Goal: Task Accomplishment & Management: Manage account settings

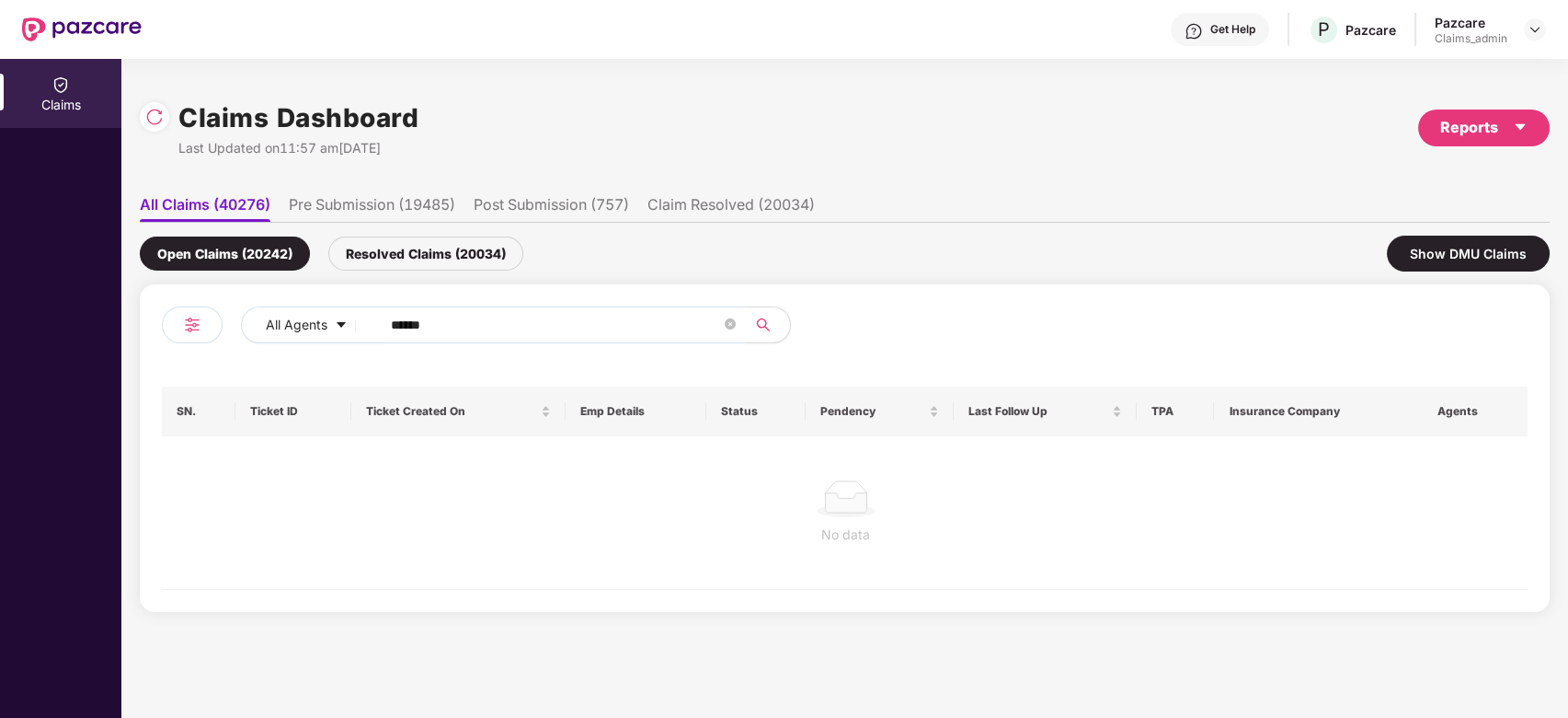
click at [555, 325] on input "******" at bounding box center [556, 325] width 330 height 28
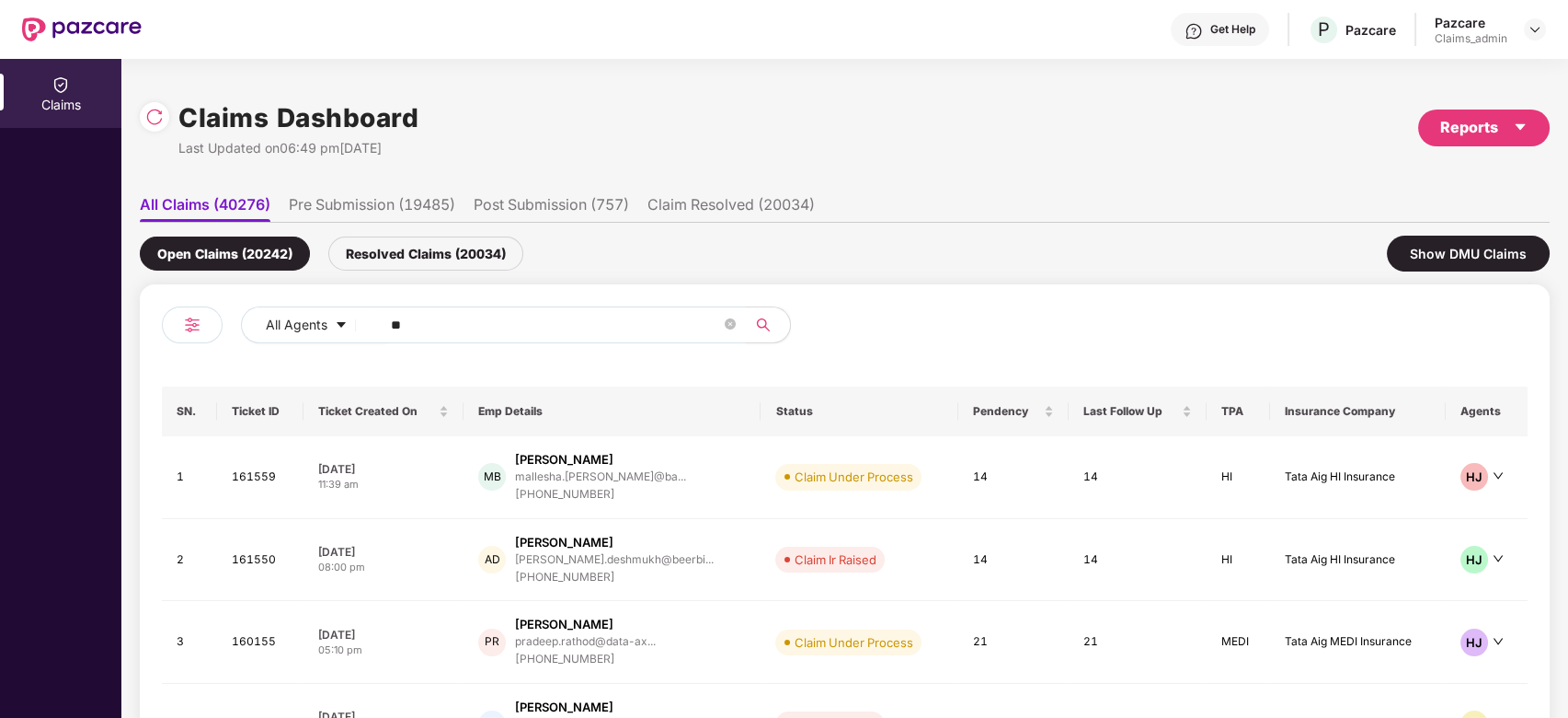
type input "*"
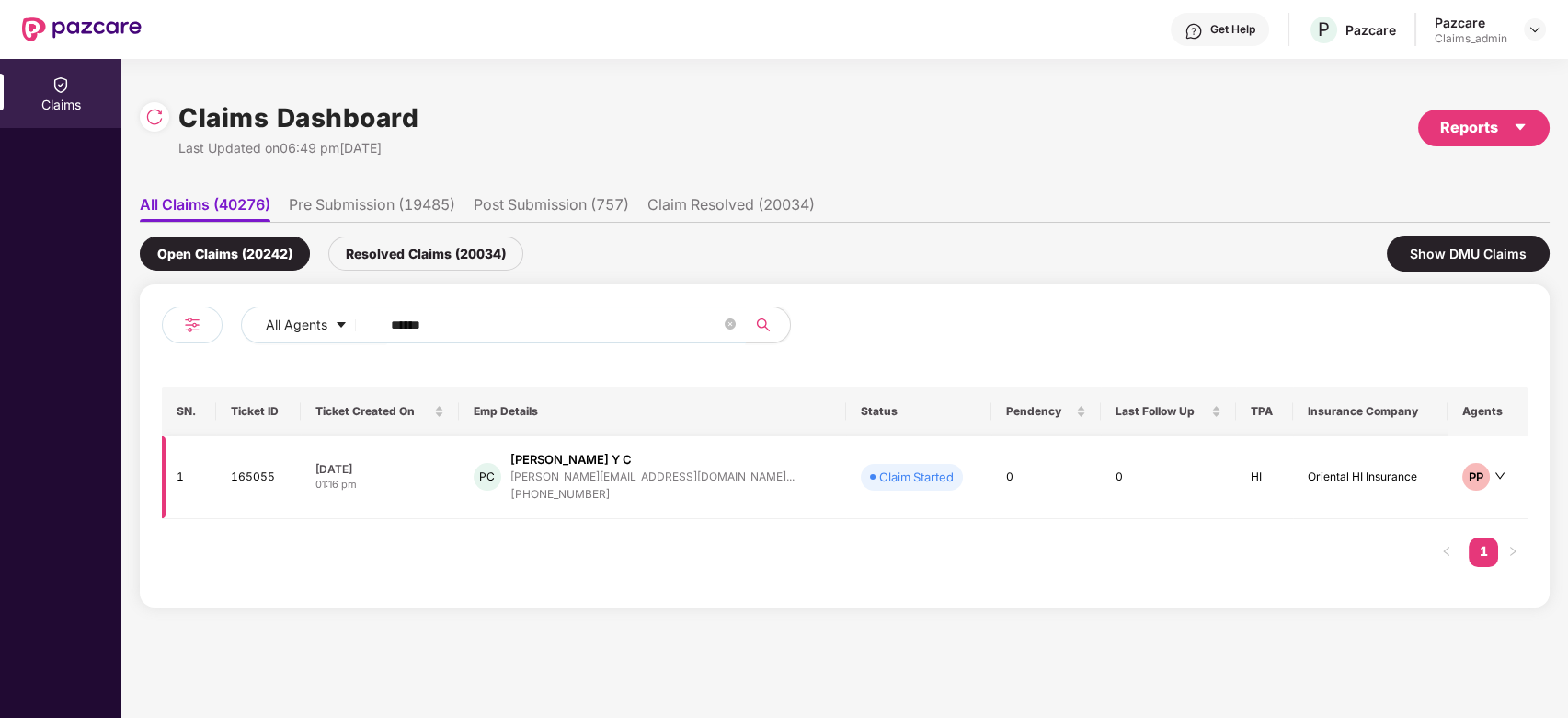
type input "******"
click at [731, 495] on div "PC Puneetha Y C puneetha.yc@pazcare.co... +919590611622" at bounding box center [652, 477] width 357 height 52
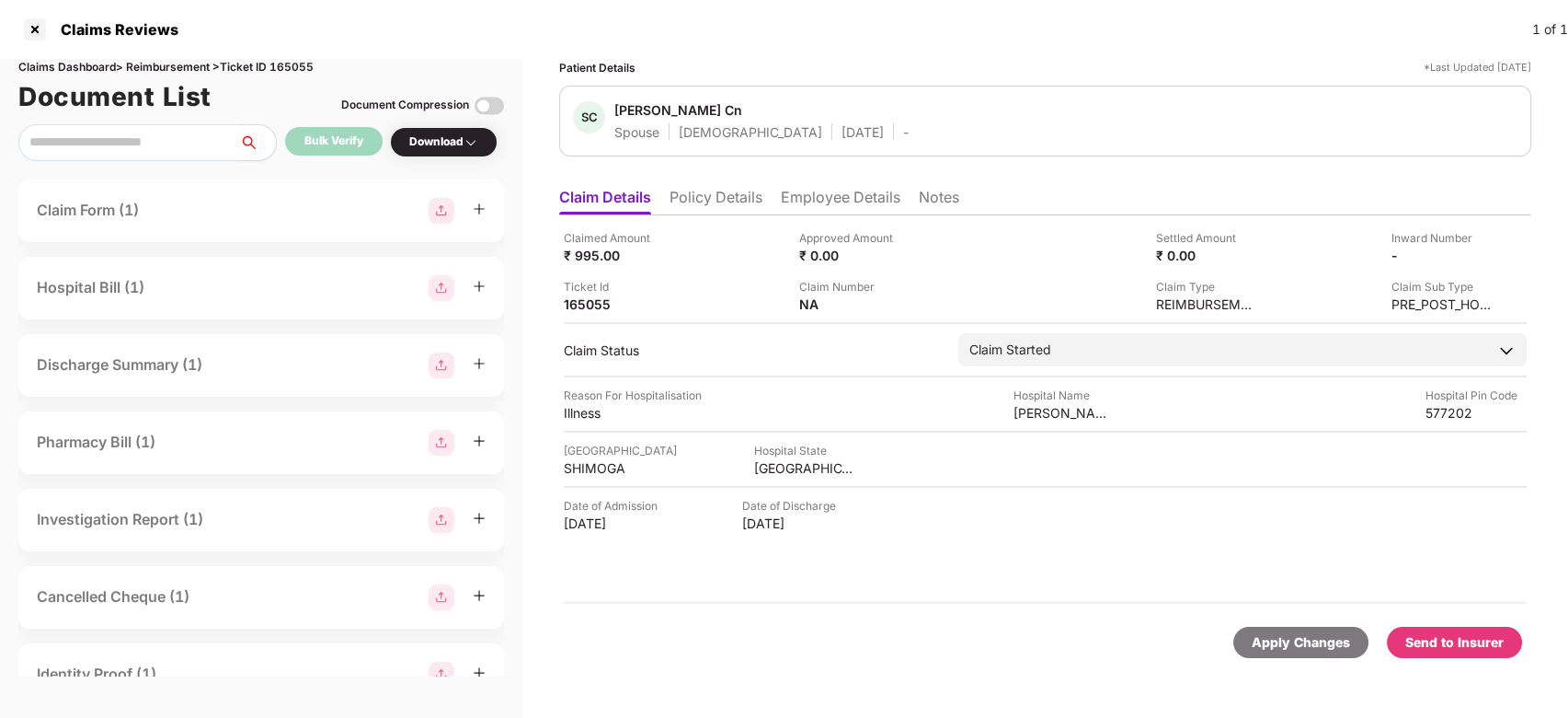
click at [795, 215] on div "Claimed Amount ₹ 995.00 Approved Amount ₹ 0.00 Settled Amount ₹ 0.00 Inward Num…" at bounding box center [1045, 409] width 972 height 388
click at [802, 211] on li "Employee Details" at bounding box center [841, 201] width 119 height 27
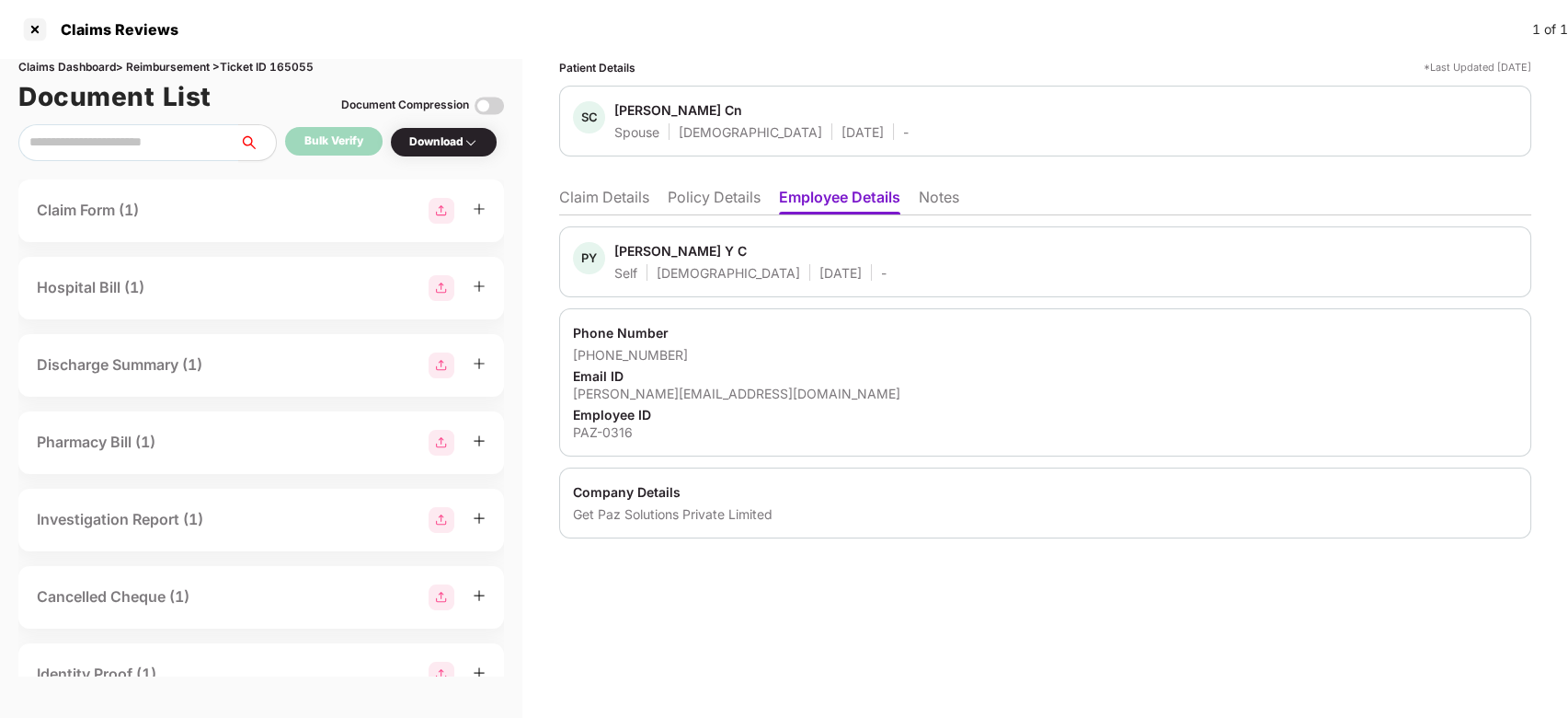
click at [615, 210] on li "Claim Details" at bounding box center [605, 201] width 91 height 27
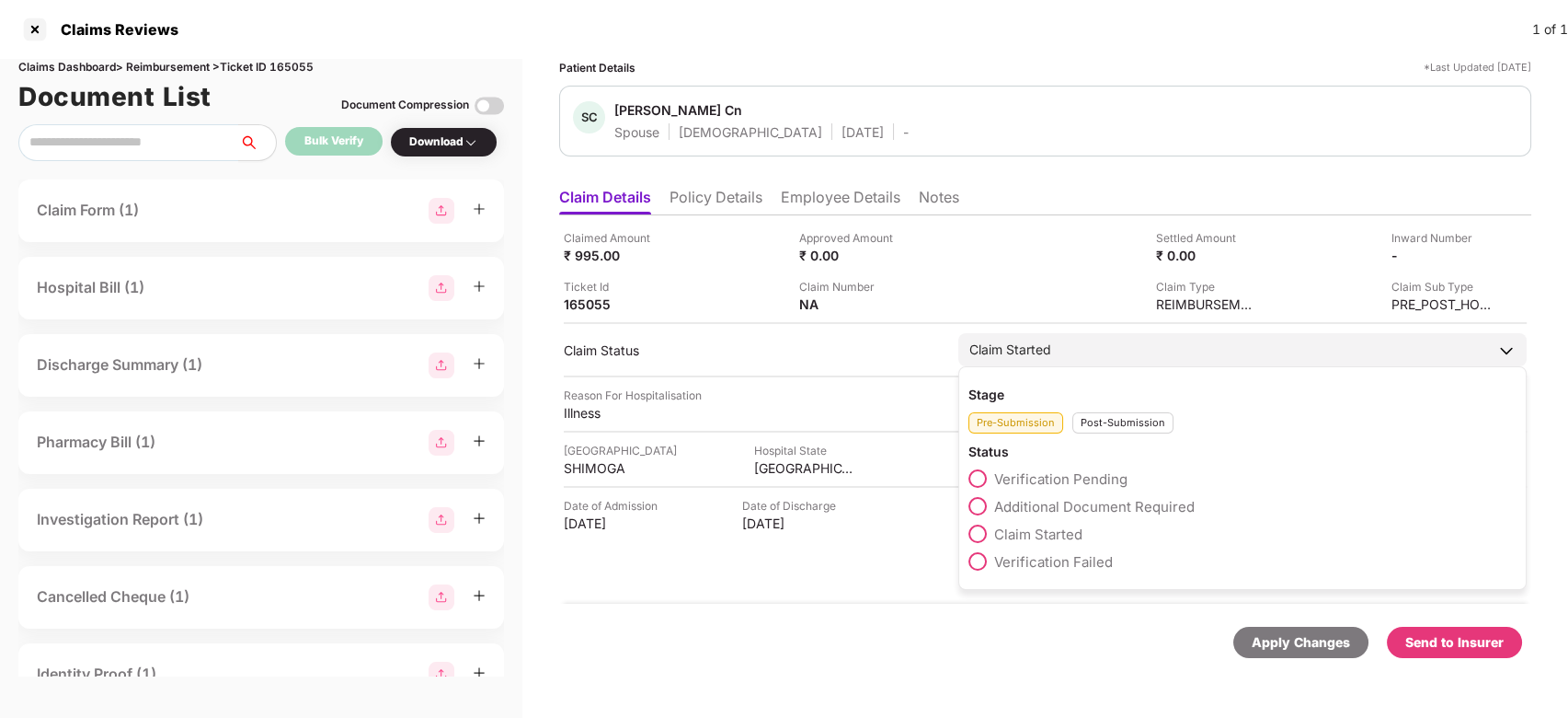
click at [1045, 509] on span "Additional Document Required" at bounding box center [1094, 507] width 200 height 17
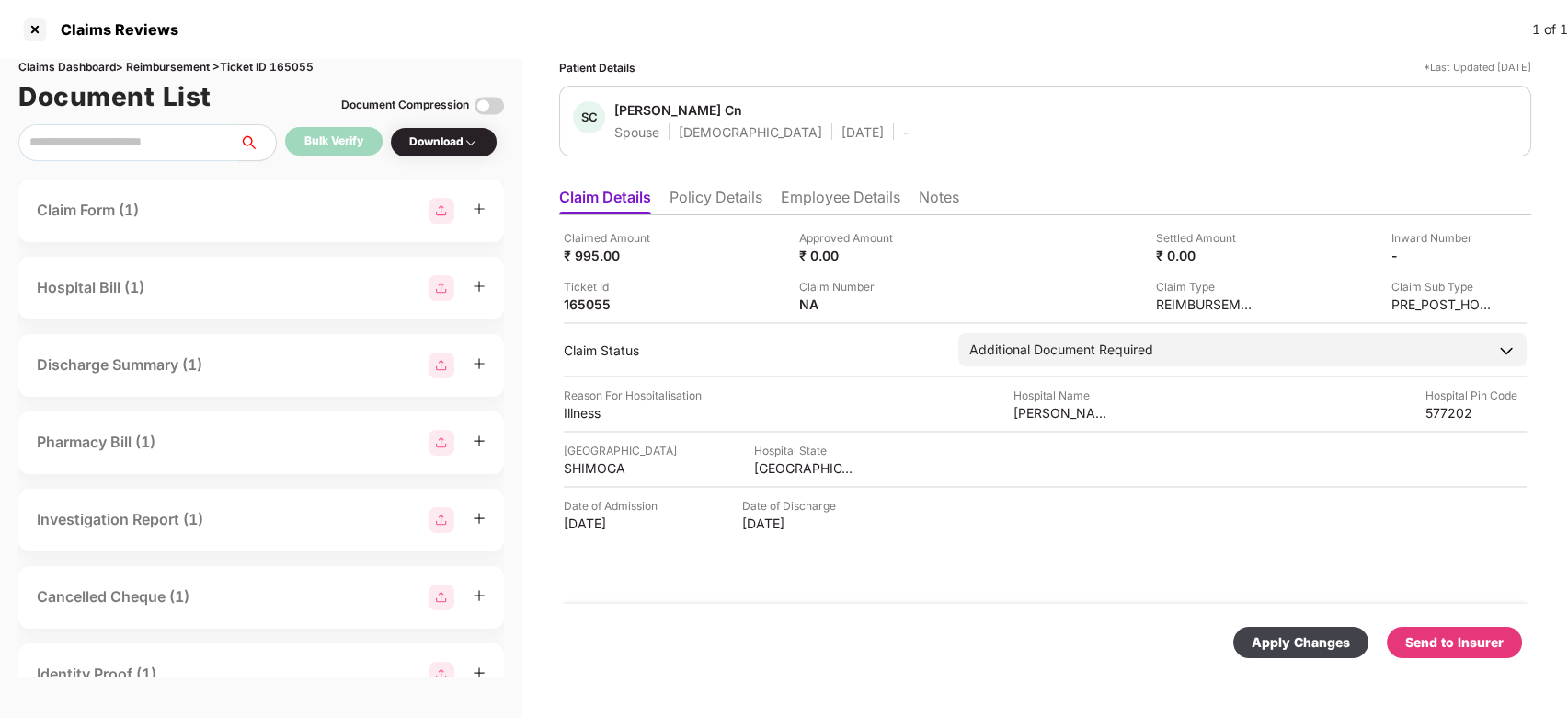
click at [1246, 641] on div "Apply Changes" at bounding box center [1300, 642] width 135 height 31
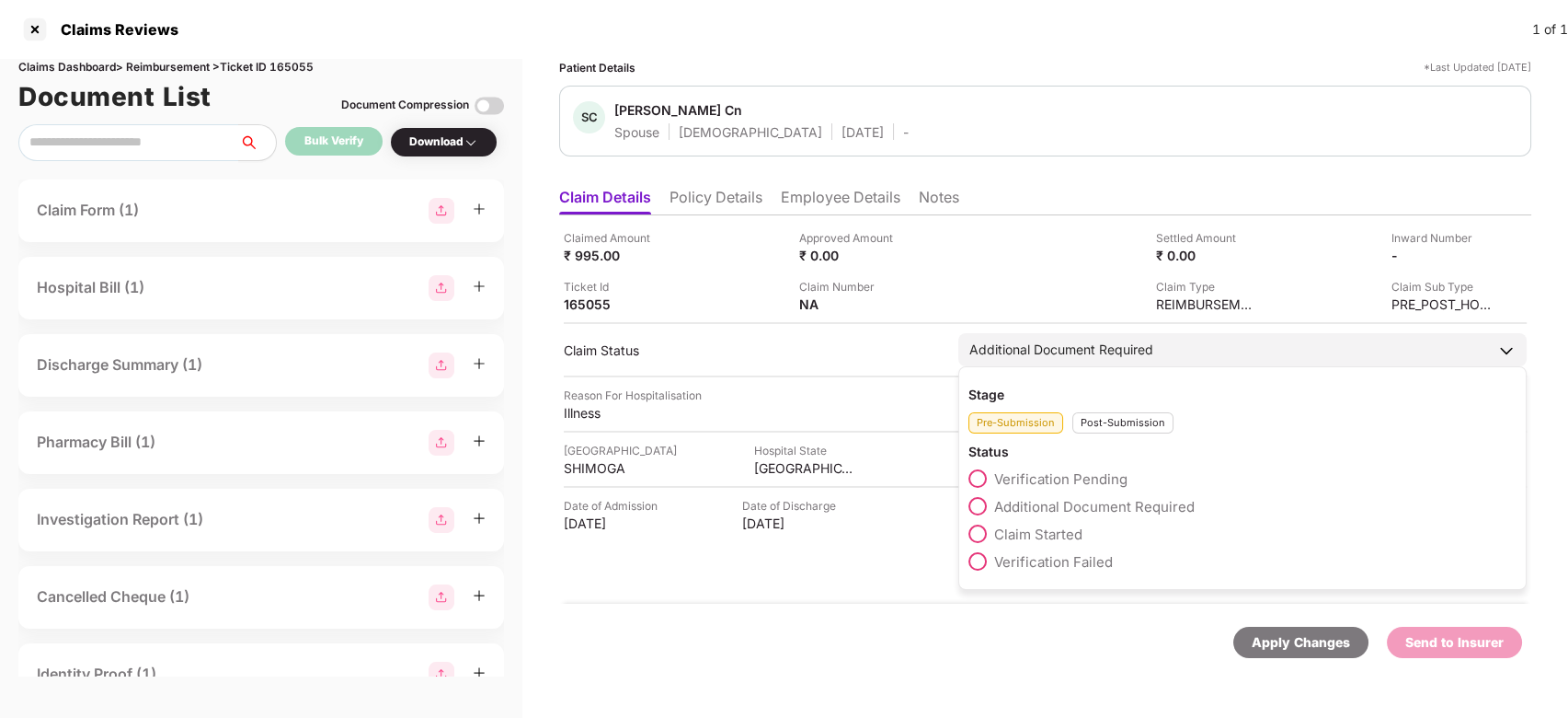
click at [1026, 535] on span "Claim Started" at bounding box center [1038, 534] width 89 height 17
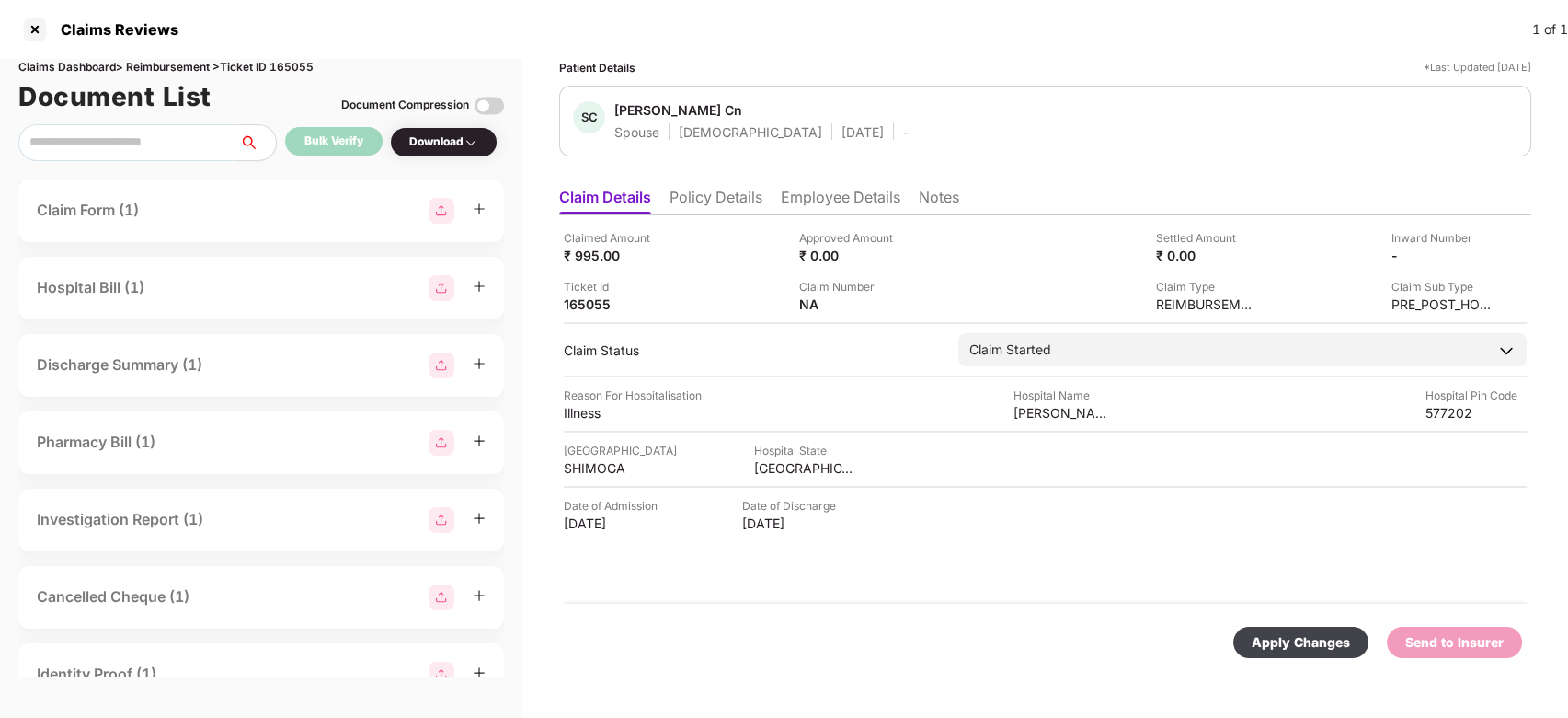
click at [1267, 639] on div "Apply Changes" at bounding box center [1300, 642] width 98 height 20
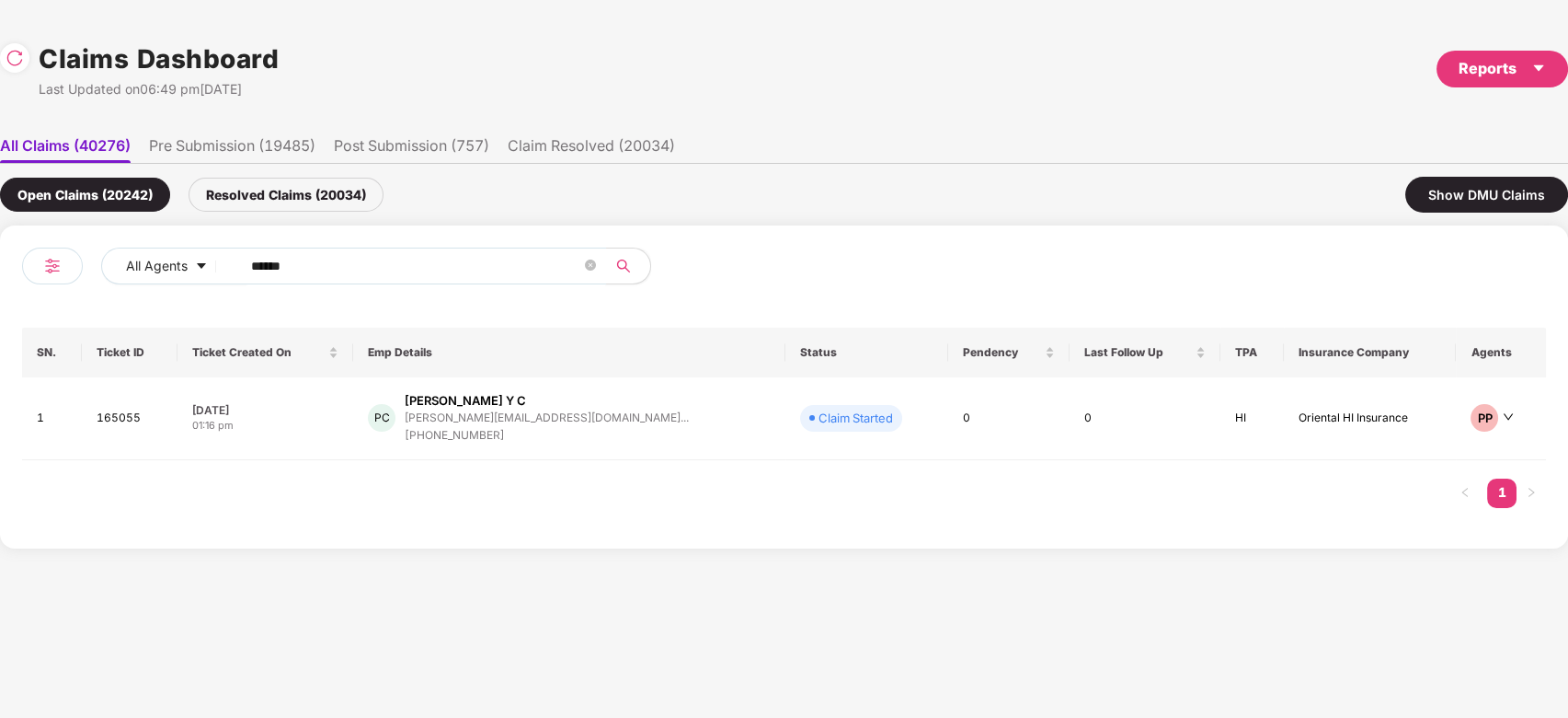
click at [433, 269] on input "******" at bounding box center [416, 266] width 330 height 28
paste input "text"
type input "******"
click at [576, 408] on div "SS Shivesh Singhal shivesh.singhal@tigera... +919711987701" at bounding box center [540, 418] width 340 height 52
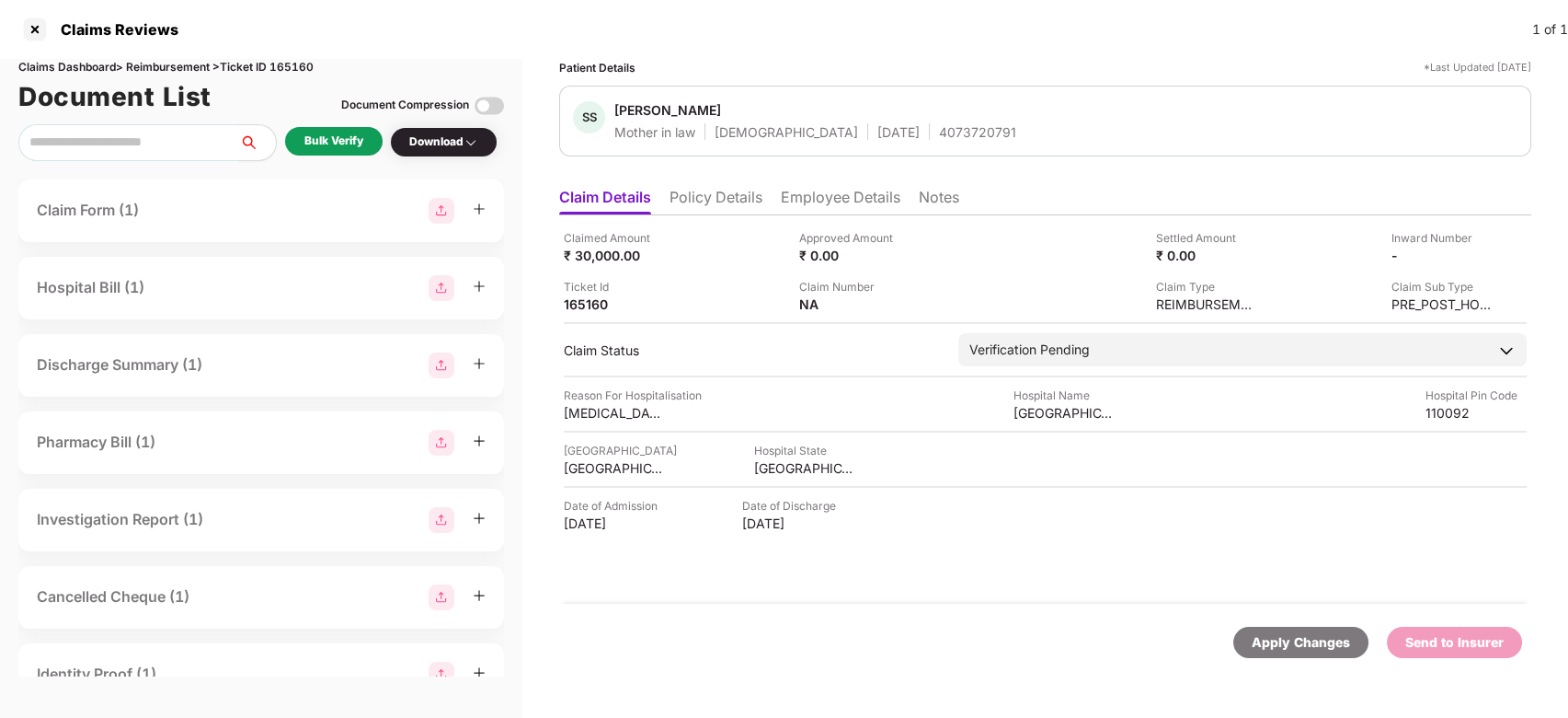
click at [335, 161] on div "Claims Dashboard > Reimbursement > Ticket ID 165160 Document List Document Comp…" at bounding box center [261, 388] width 522 height 659
click at [337, 157] on div "Bulk Verify" at bounding box center [333, 143] width 97 height 31
click at [339, 139] on div "Bulk Verify" at bounding box center [333, 141] width 59 height 17
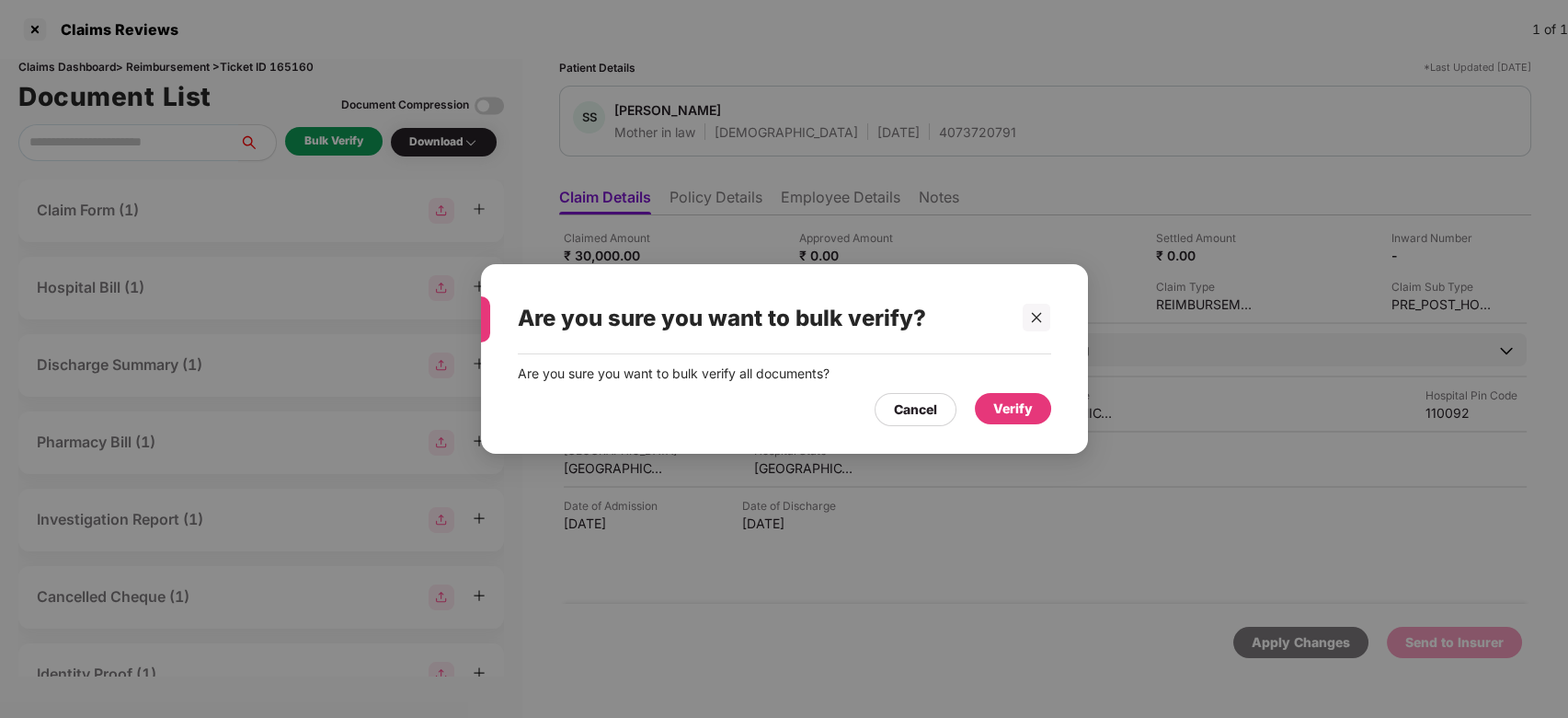
click at [1013, 402] on div "Verify" at bounding box center [1012, 408] width 39 height 20
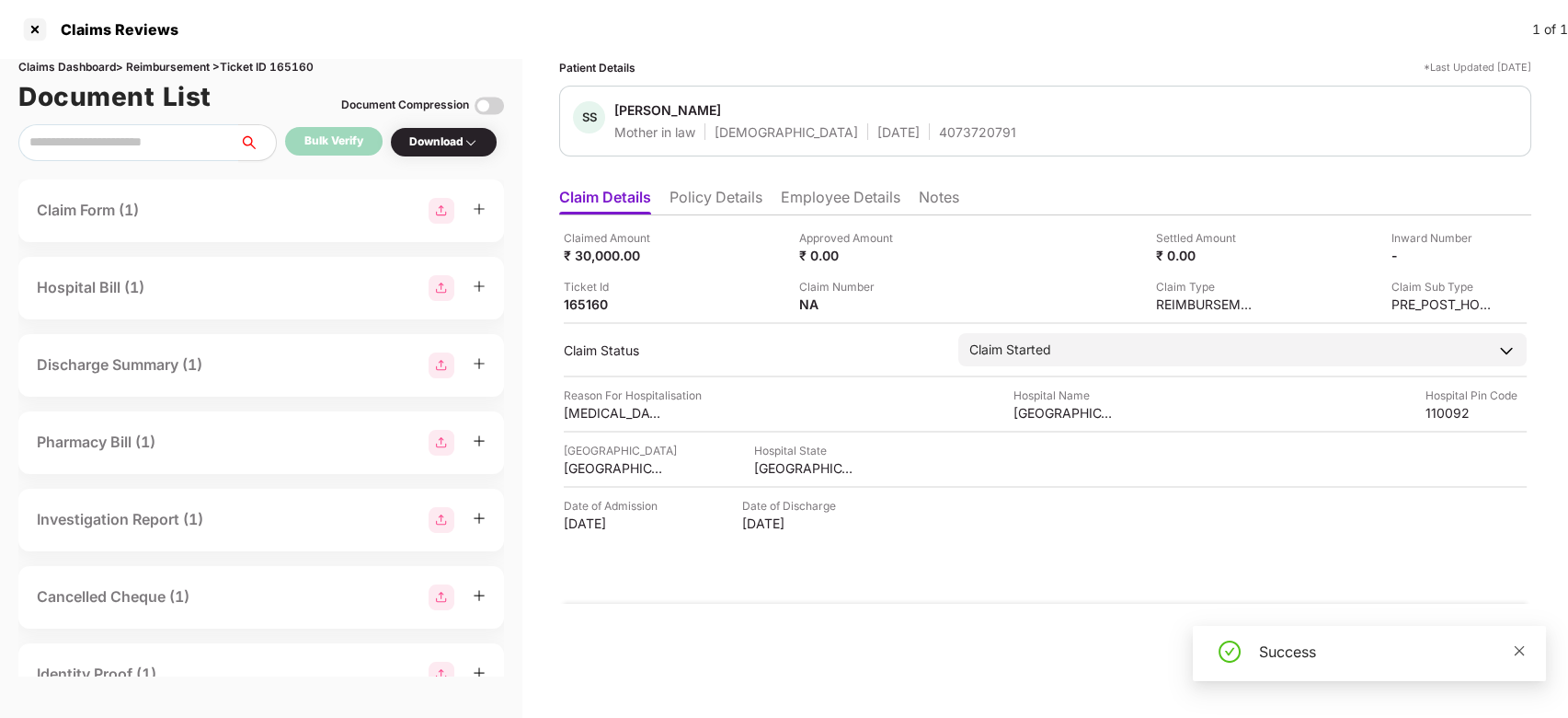
click at [1513, 647] on icon "close" at bounding box center [1519, 650] width 13 height 13
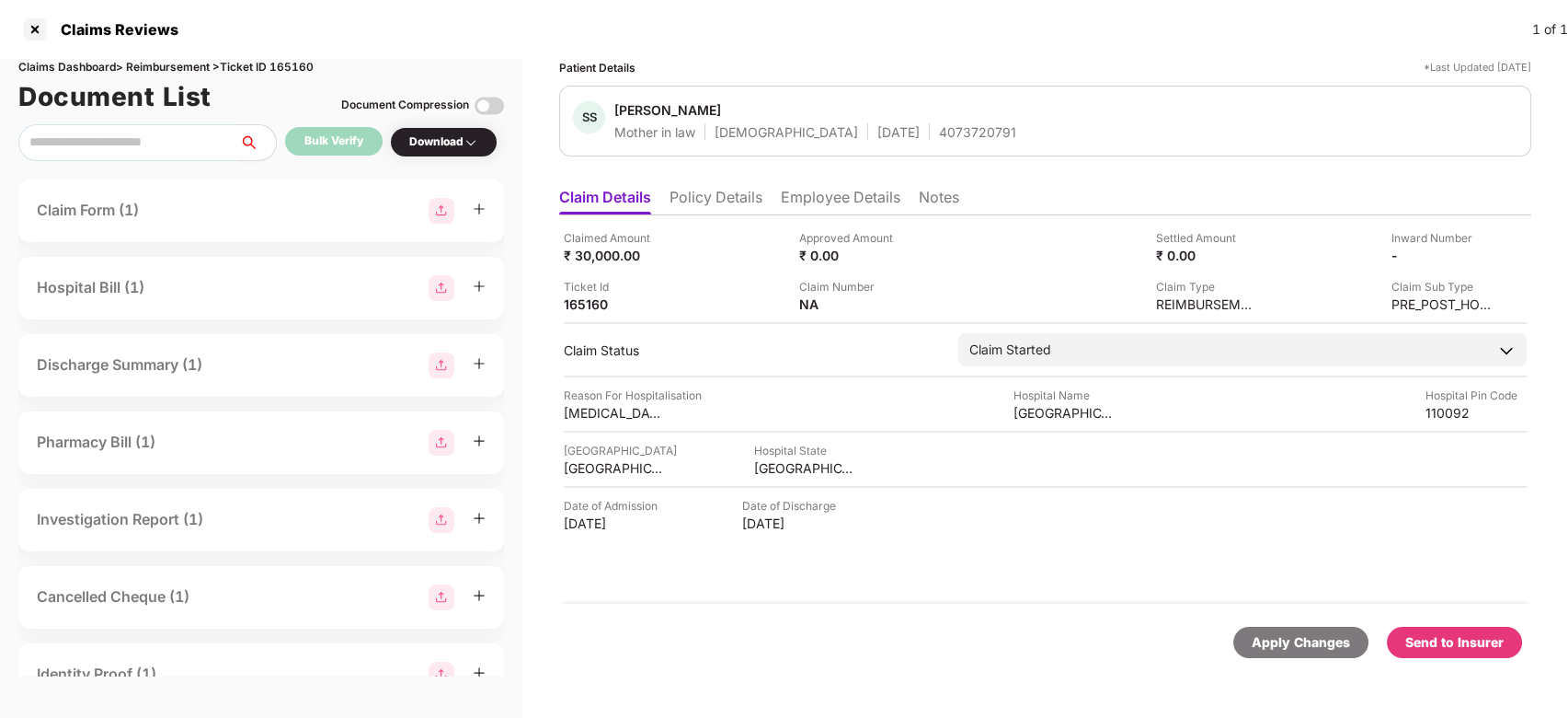
click at [1482, 635] on div "Send to Insurer" at bounding box center [1454, 642] width 98 height 20
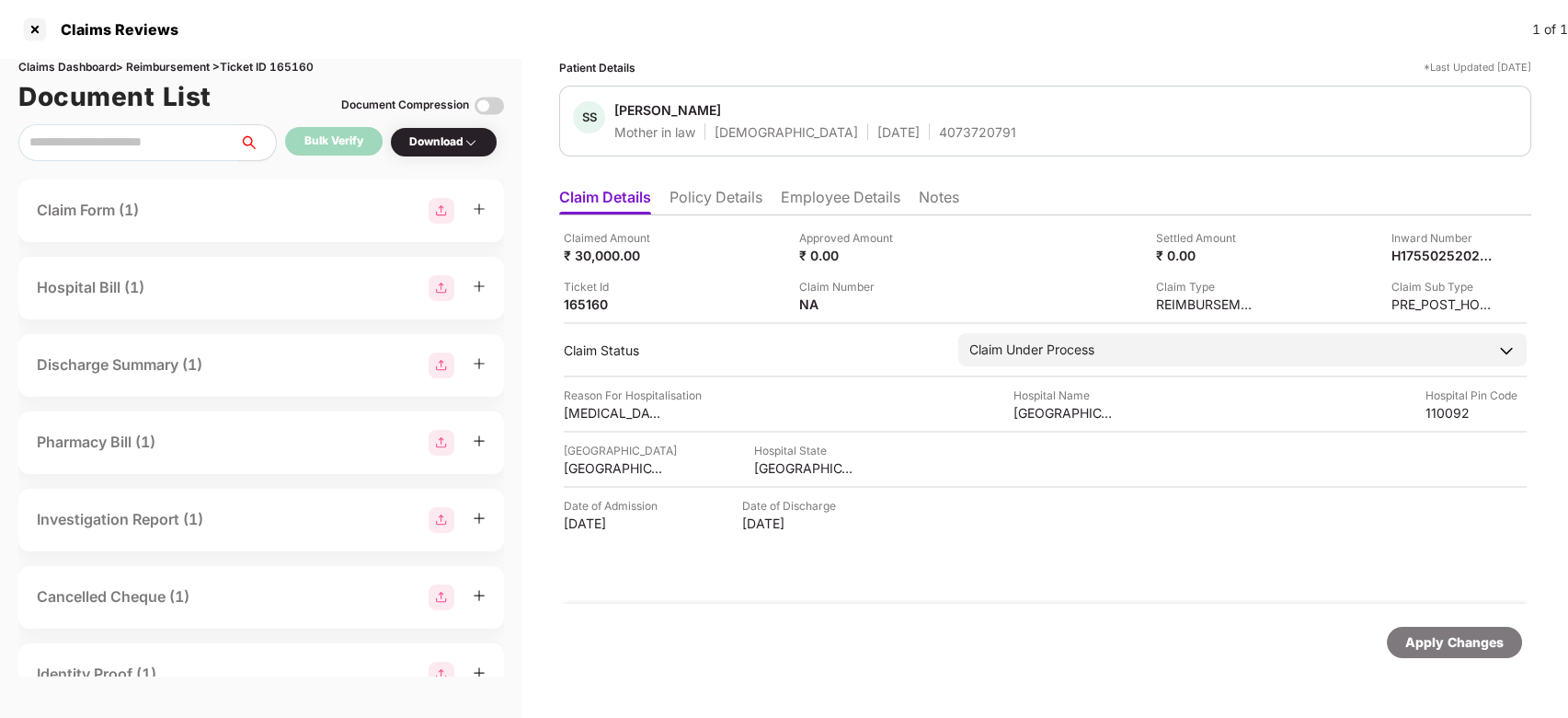
click at [818, 189] on ul "Claim Details Policy Details Employee Details Notes" at bounding box center [1045, 197] width 972 height 37
click at [818, 189] on li "Employee Details" at bounding box center [841, 201] width 119 height 27
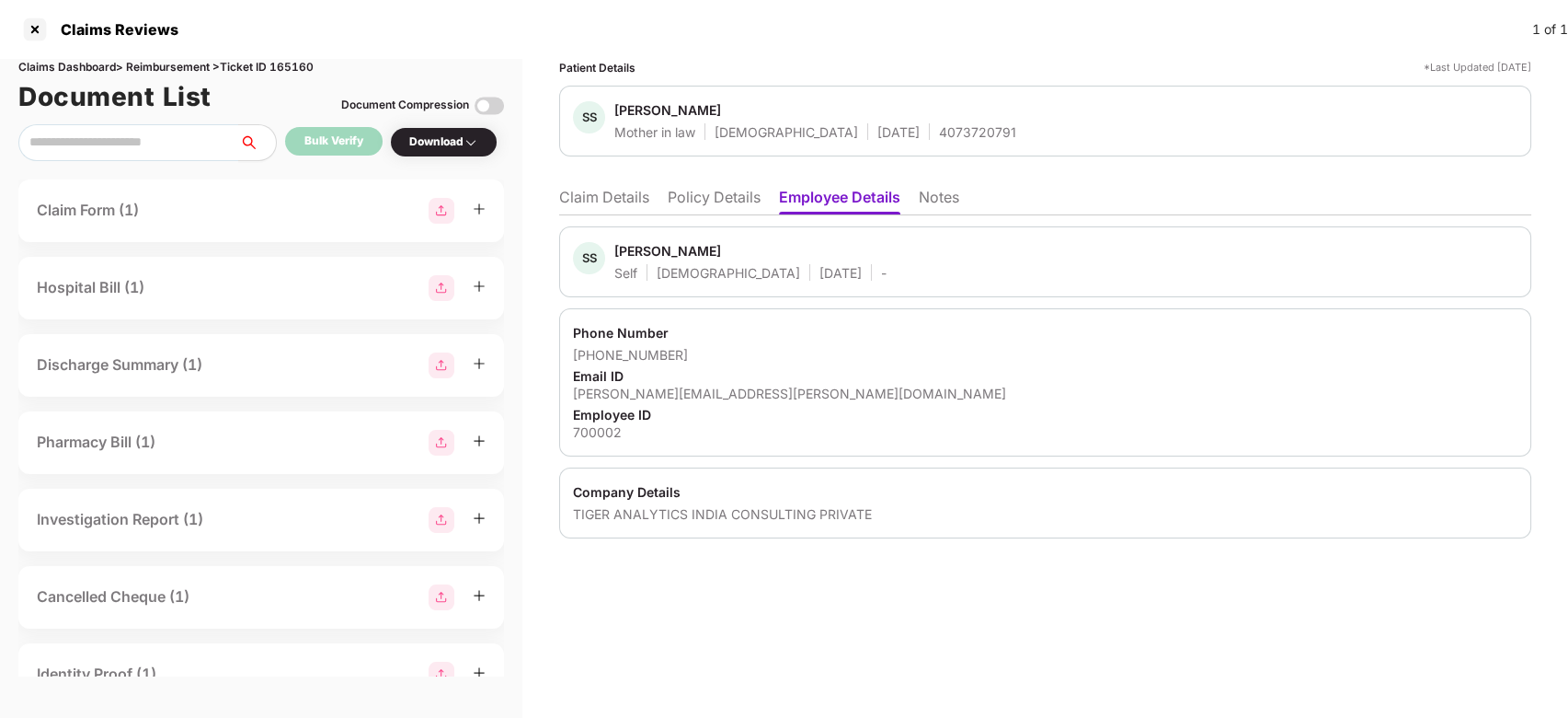
click at [637, 253] on div "Shivesh Singhal" at bounding box center [667, 251] width 107 height 17
copy div "Shivesh"
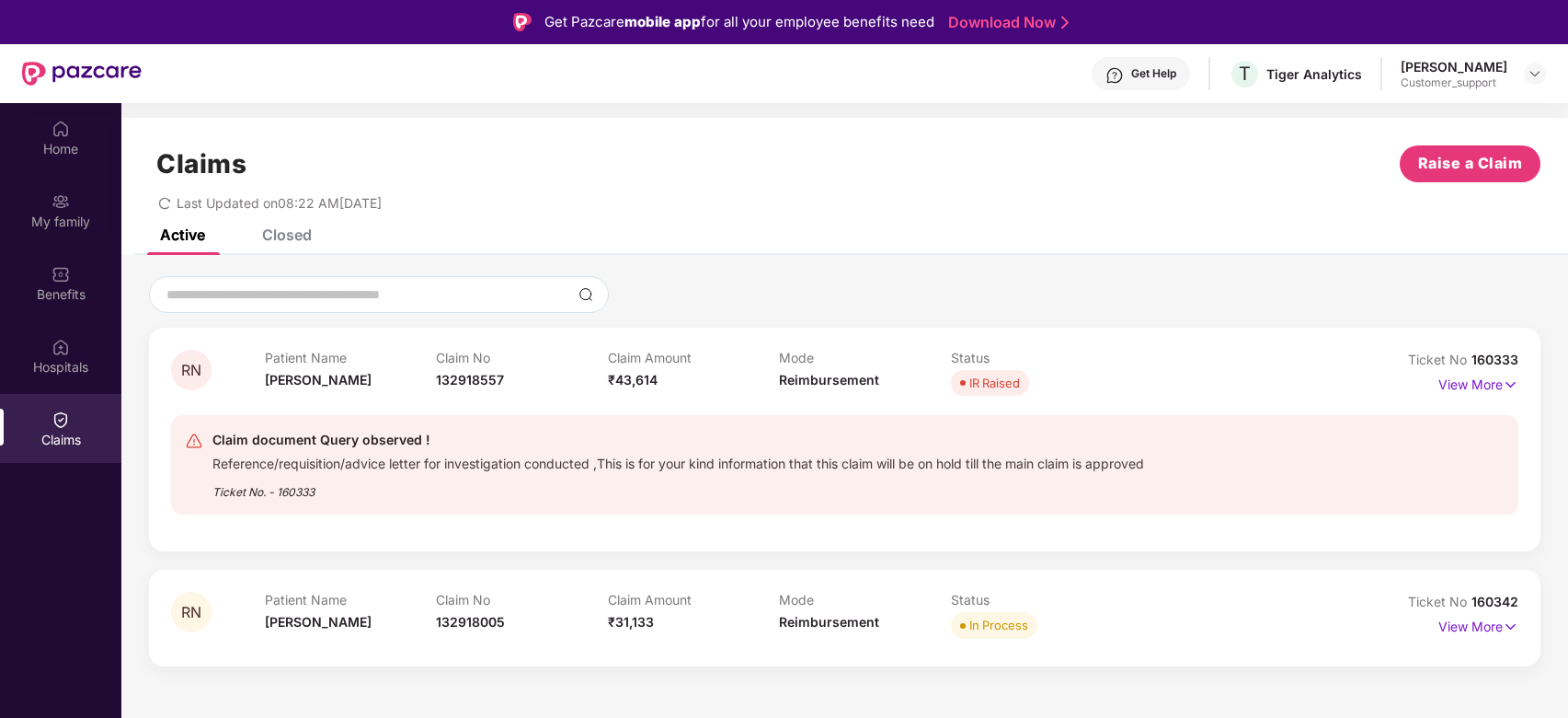
scroll to position [103, 0]
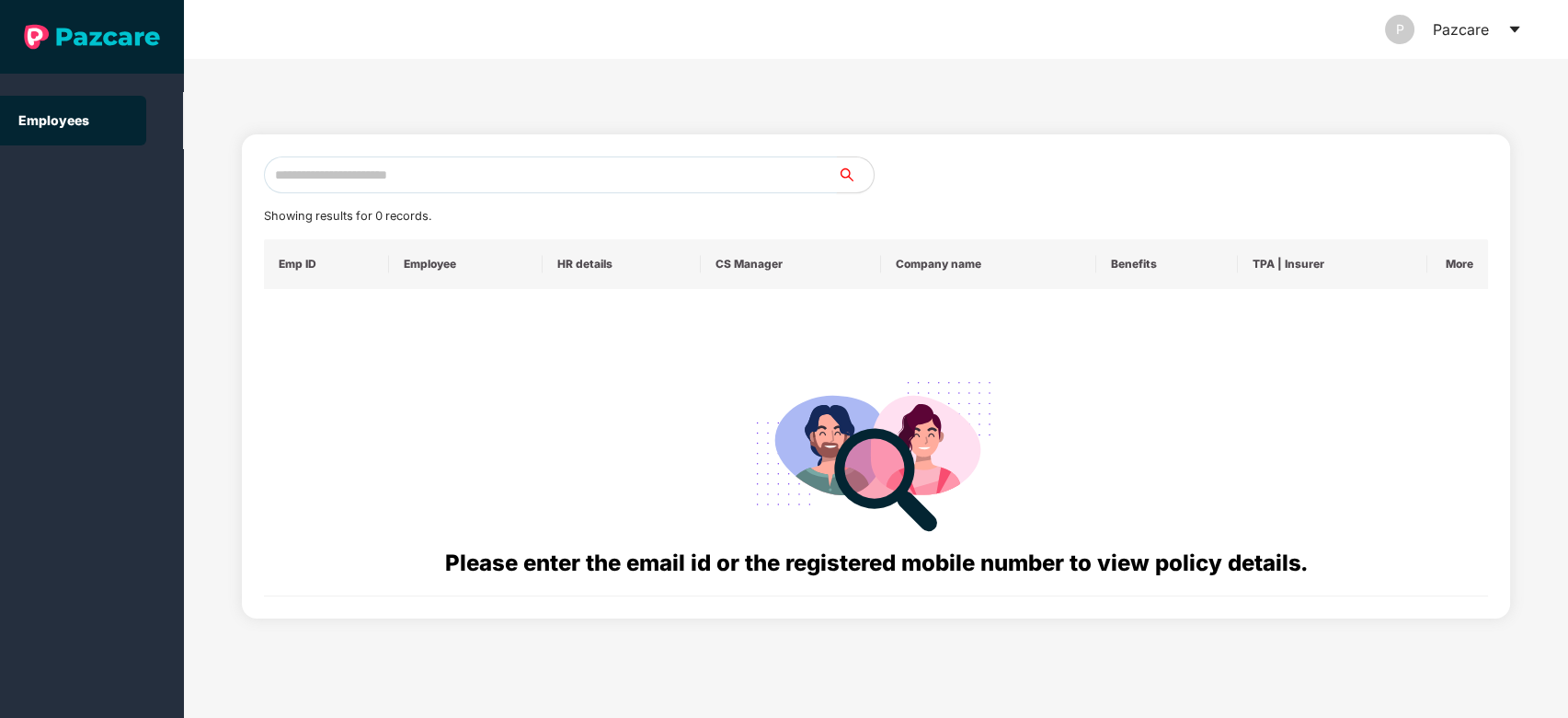
click at [503, 166] on input "text" at bounding box center [551, 174] width 574 height 37
paste input "**********"
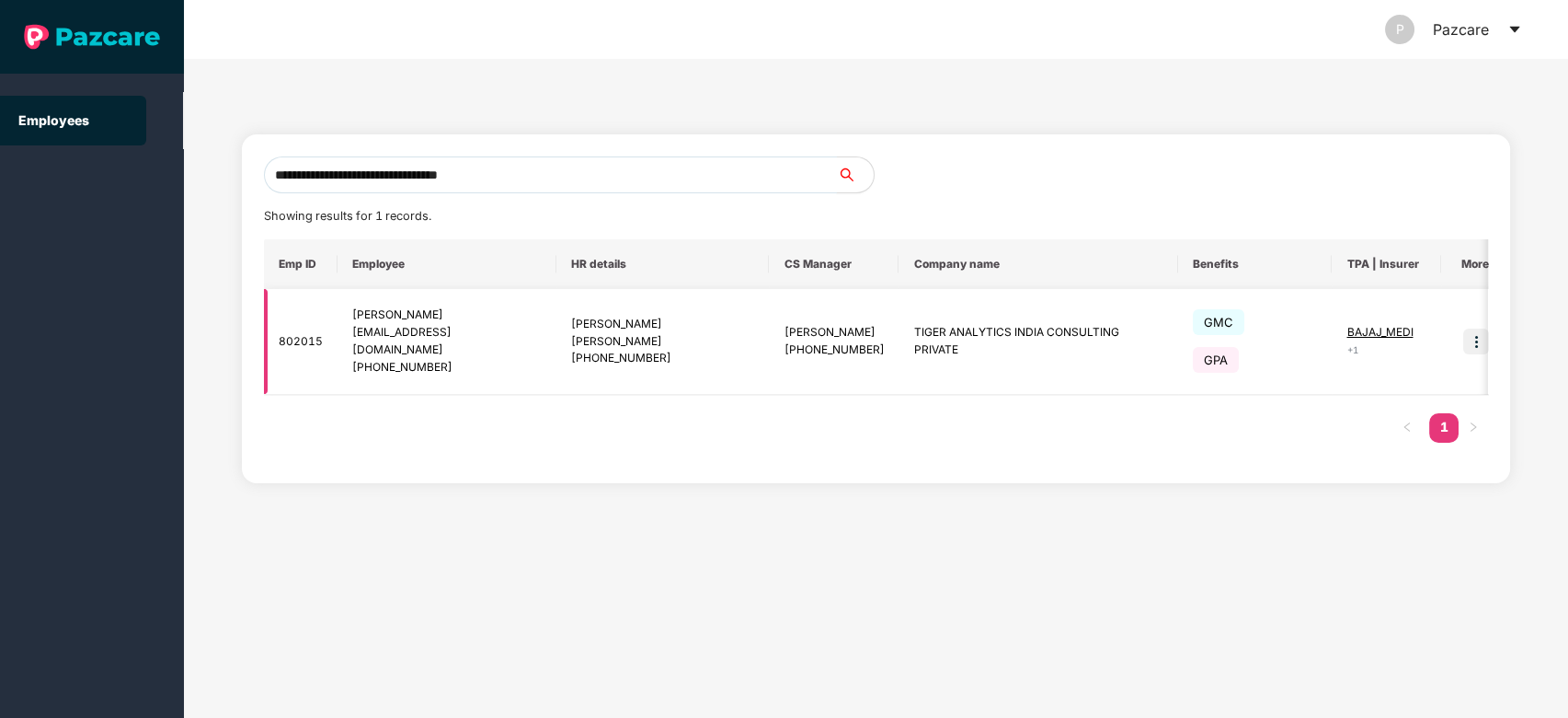
type input "**********"
drag, startPoint x: 1473, startPoint y: 362, endPoint x: 1463, endPoint y: 315, distance: 48.1
click at [1463, 315] on td at bounding box center [1465, 342] width 62 height 106
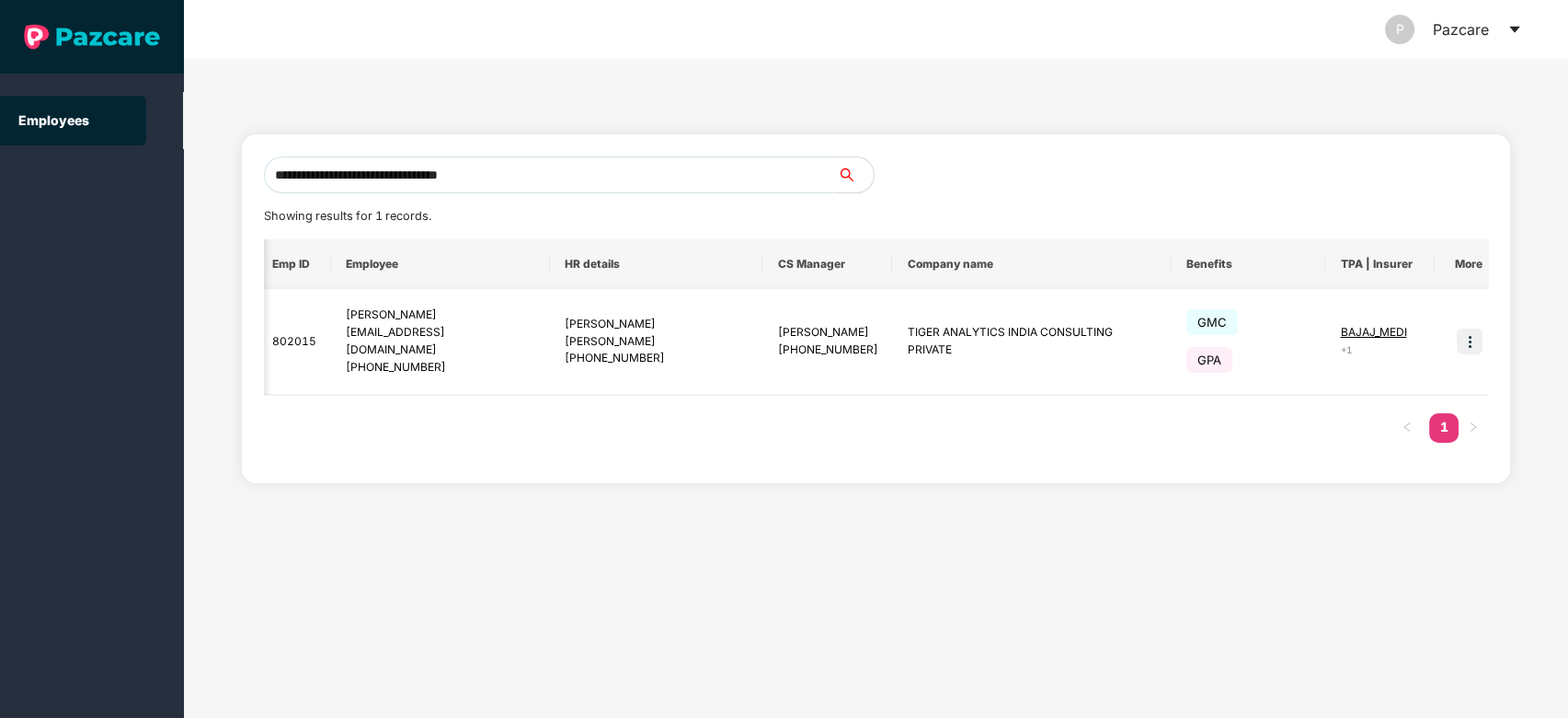
click at [1472, 335] on img at bounding box center [1469, 341] width 26 height 26
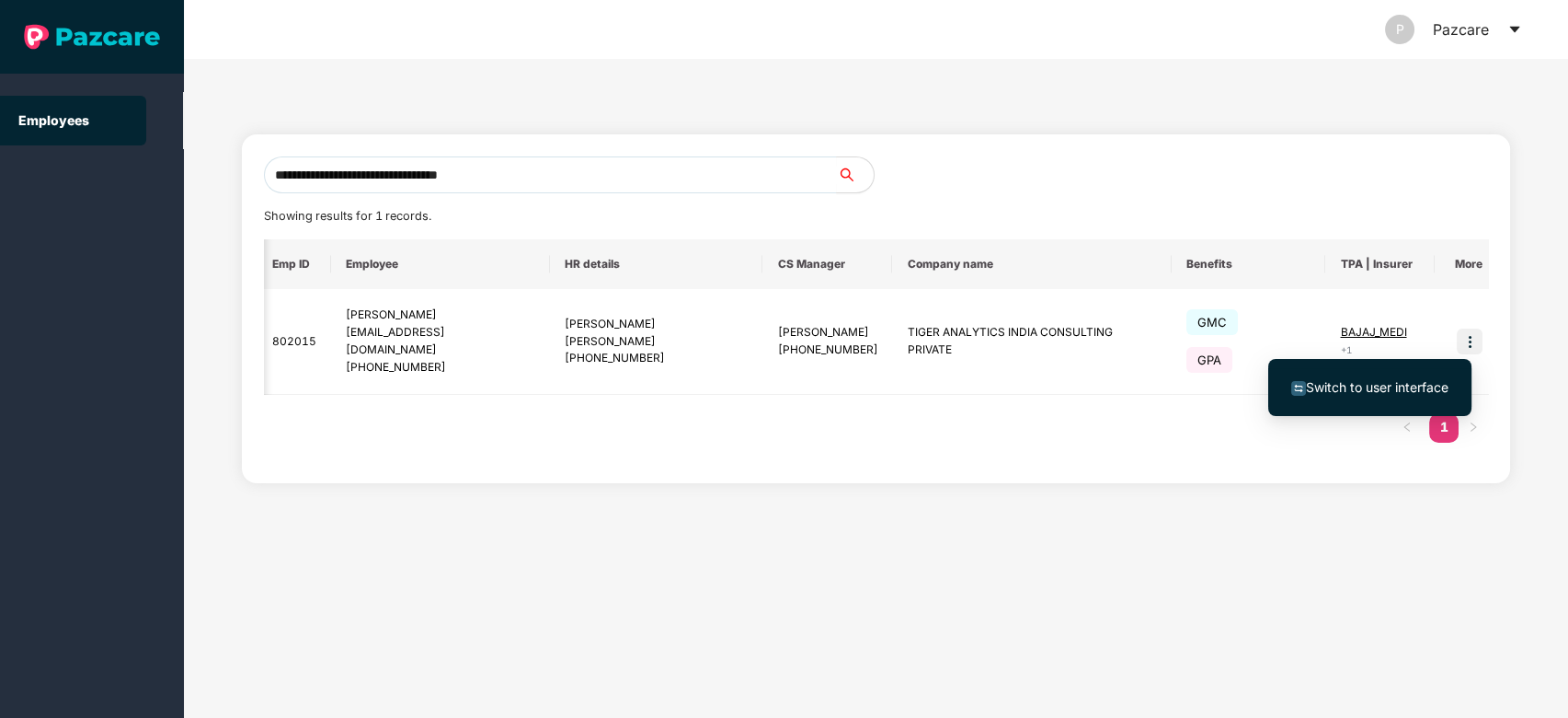
click at [1405, 373] on li "Switch to user interface" at bounding box center [1370, 387] width 203 height 39
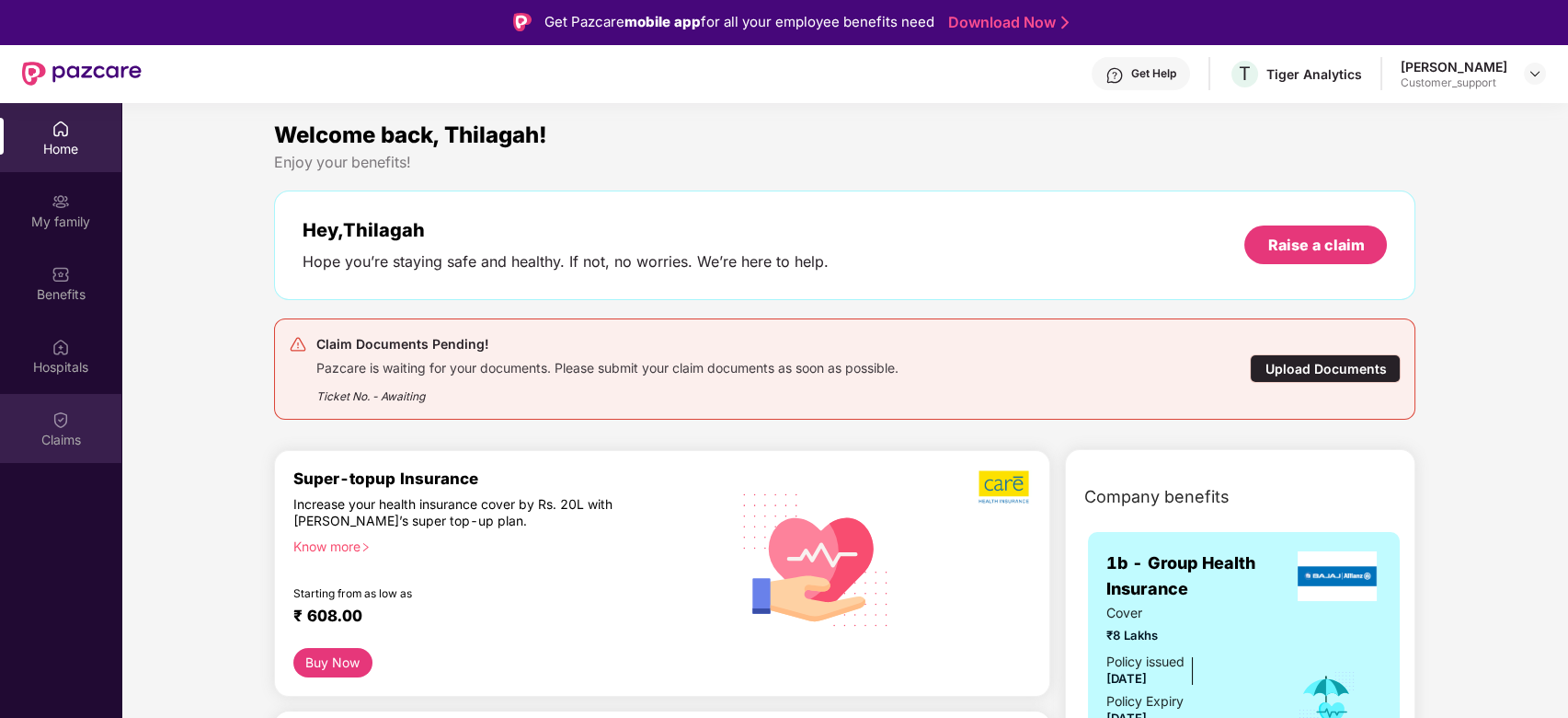
click at [73, 438] on div "Claims" at bounding box center [61, 439] width 121 height 18
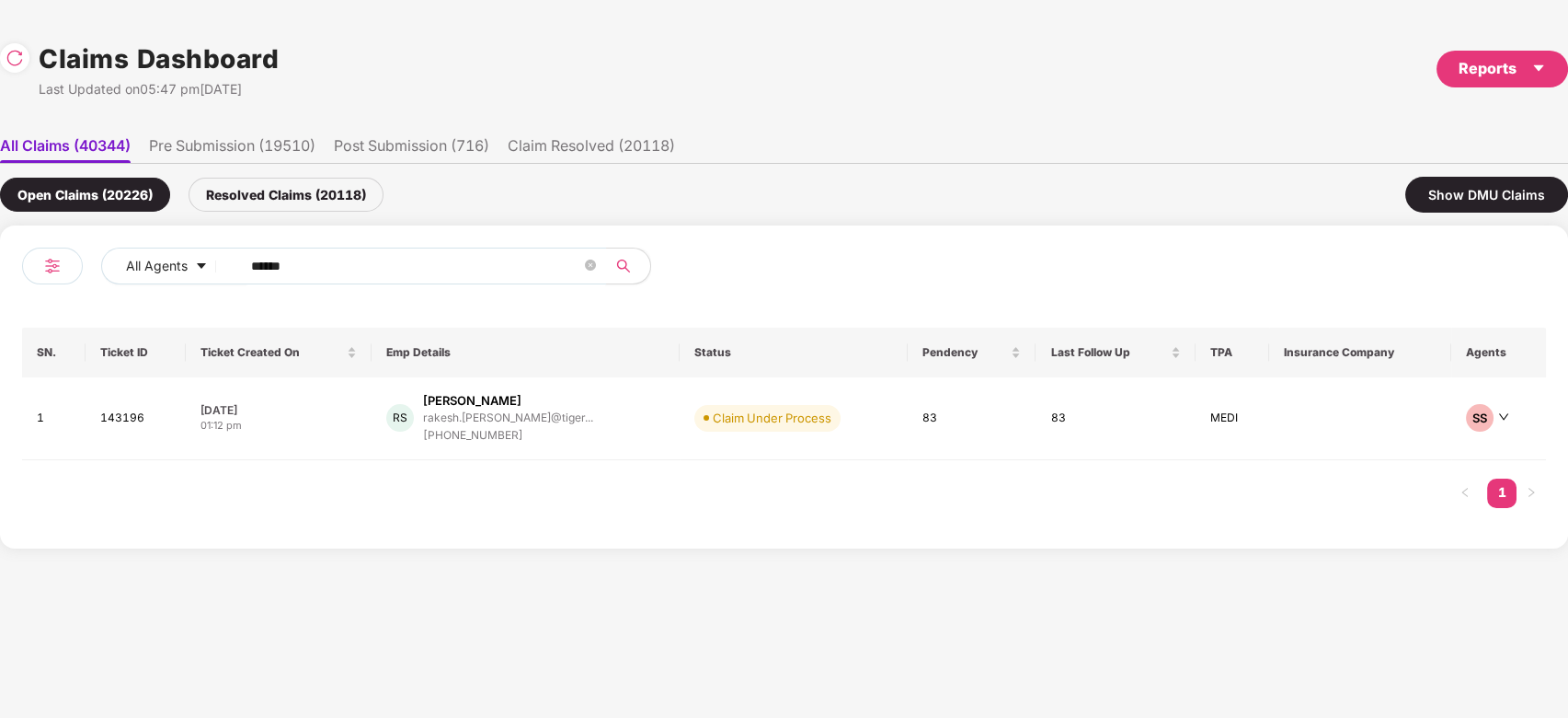
click at [446, 278] on input "******" at bounding box center [416, 266] width 330 height 28
paste input "text"
type input "******"
click at [647, 427] on td "SD [PERSON_NAME] [PERSON_NAME].dwivedi@tigera... [PHONE_NUMBER]" at bounding box center [528, 418] width 320 height 83
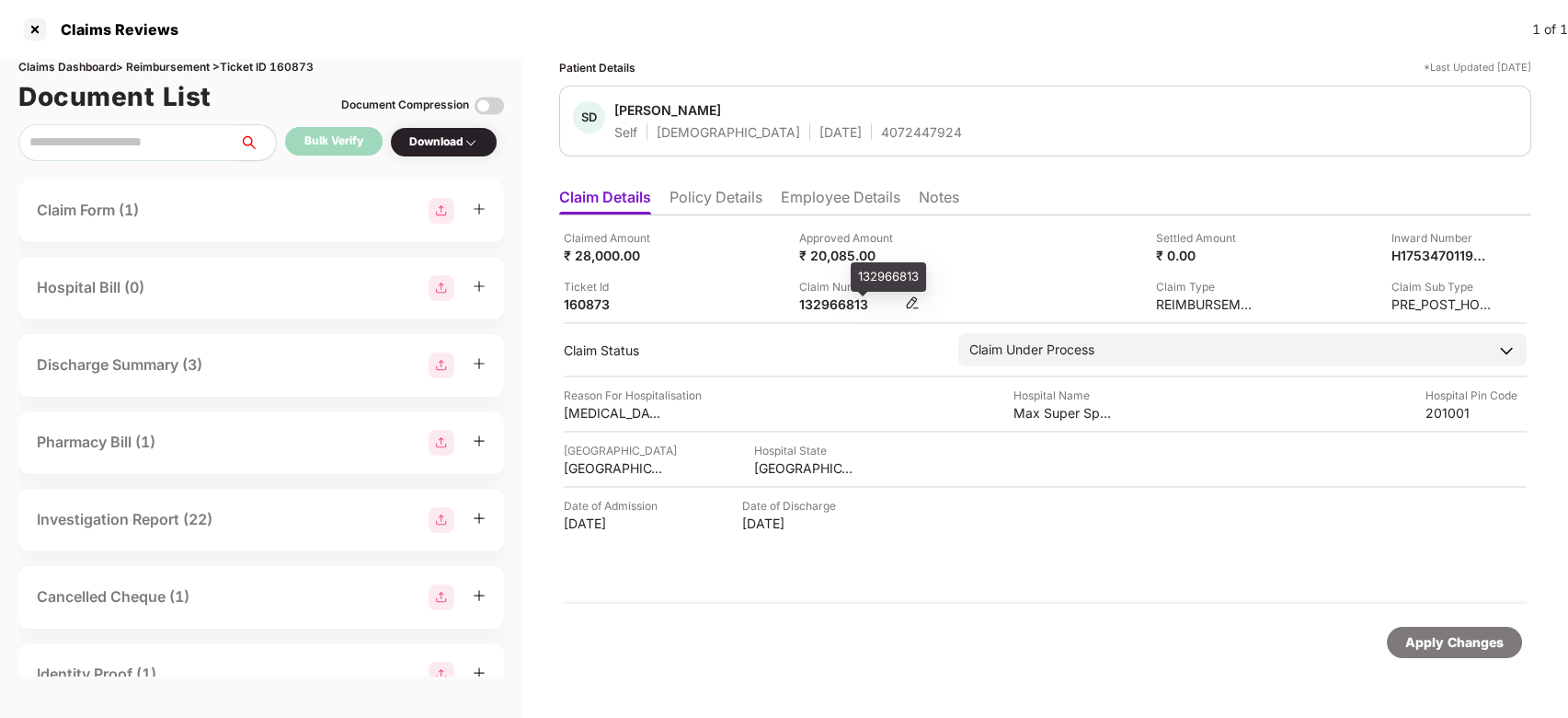
click at [833, 297] on div "132966813" at bounding box center [849, 304] width 101 height 17
copy div "132966813"
click at [833, 297] on div "132966813" at bounding box center [849, 304] width 101 height 17
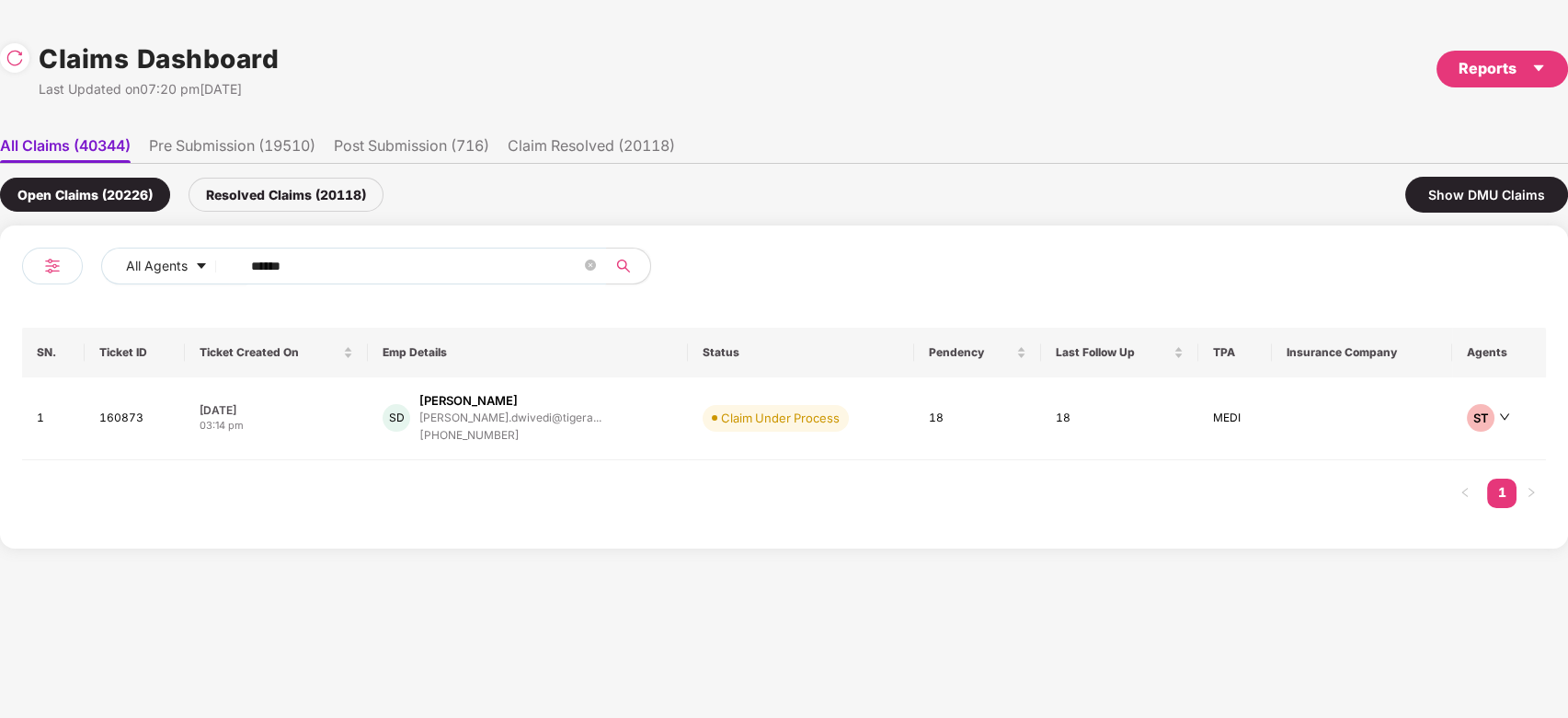
click at [397, 262] on input "******" at bounding box center [416, 266] width 330 height 28
paste input "text"
click at [397, 262] on input "******" at bounding box center [416, 266] width 330 height 28
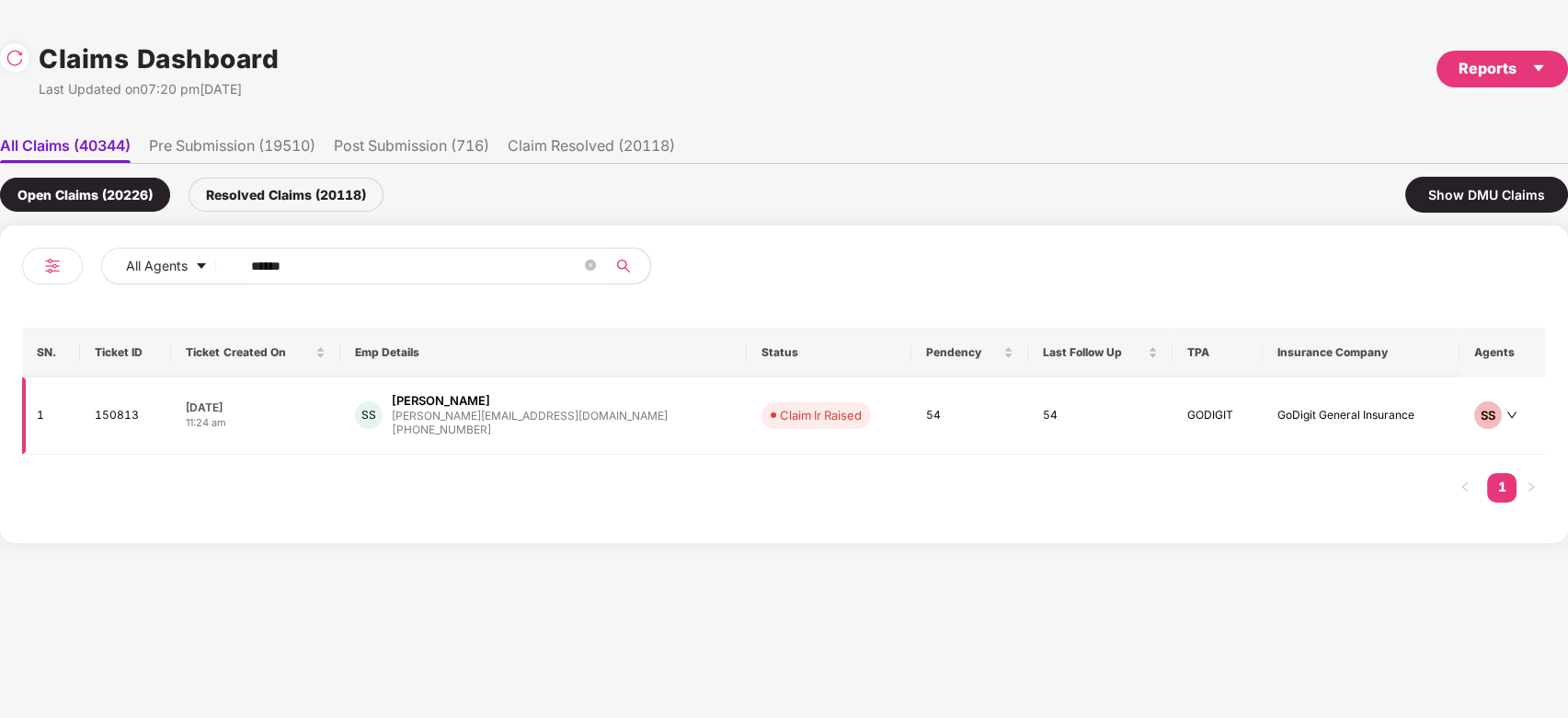
type input "******"
click at [578, 434] on div "SS [PERSON_NAME] [PERSON_NAME][EMAIL_ADDRESS][DOMAIN_NAME] [PHONE_NUMBER]" at bounding box center [543, 415] width 377 height 47
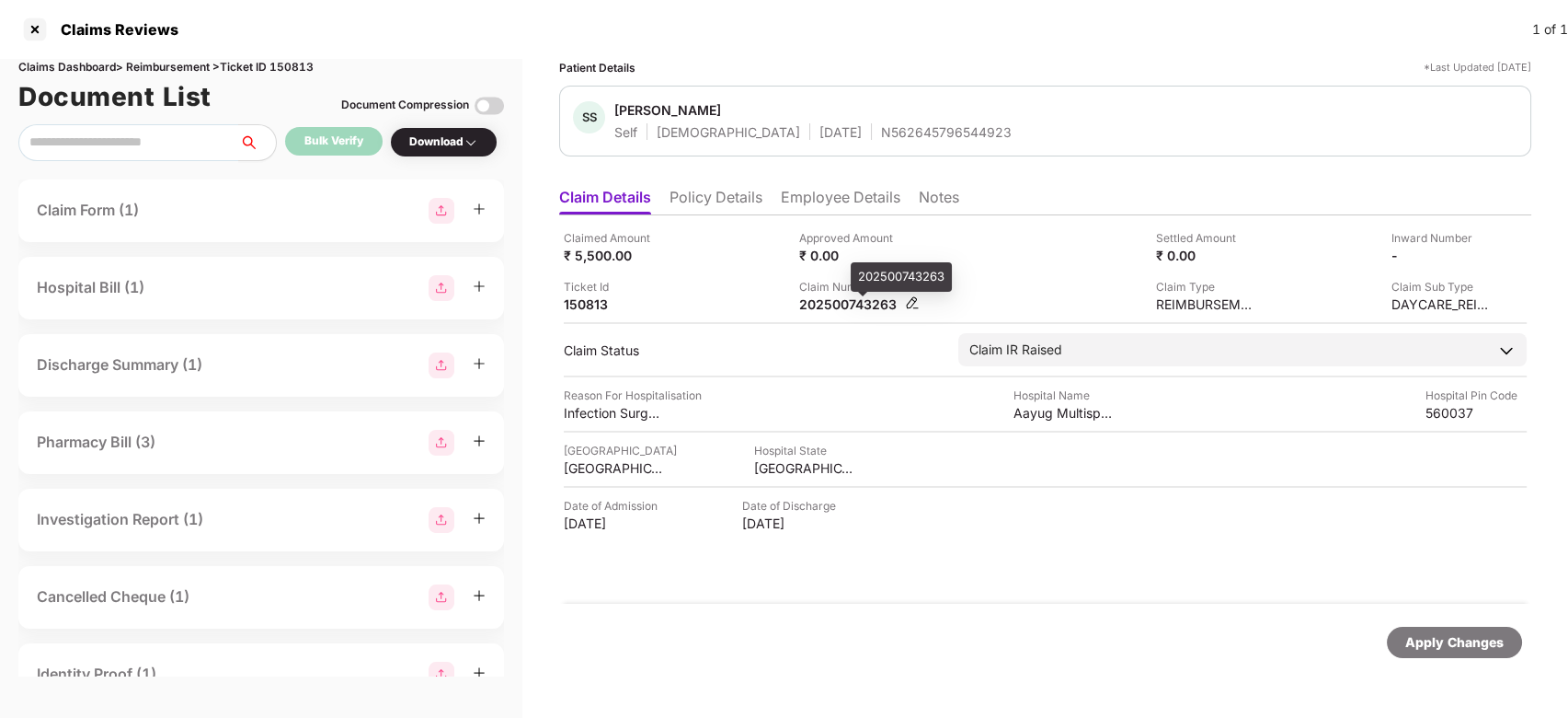
click at [836, 298] on div "202500743263" at bounding box center [849, 304] width 101 height 17
copy div "202500743263"
click at [836, 298] on div "202500743263" at bounding box center [849, 304] width 101 height 17
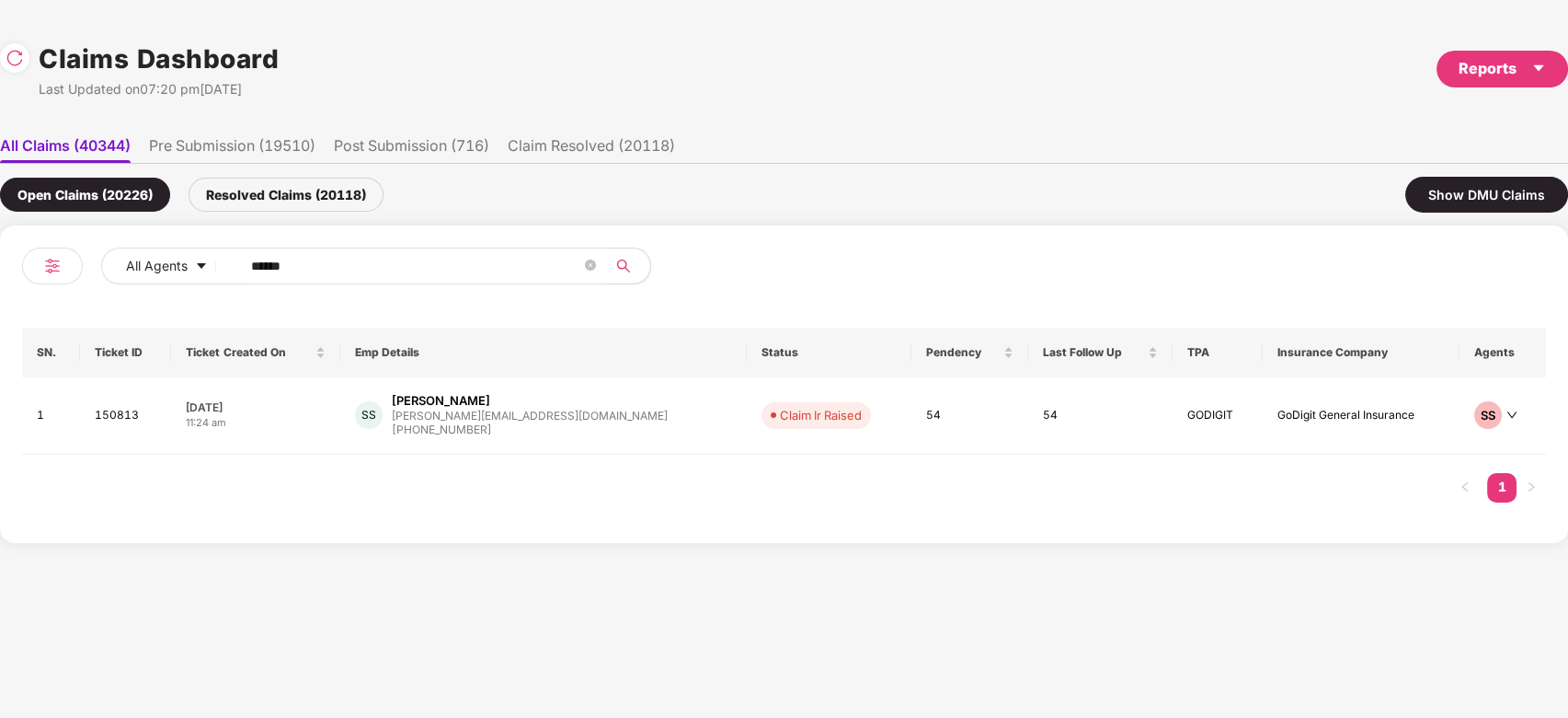
click at [369, 248] on span "******" at bounding box center [417, 266] width 377 height 37
paste input "text"
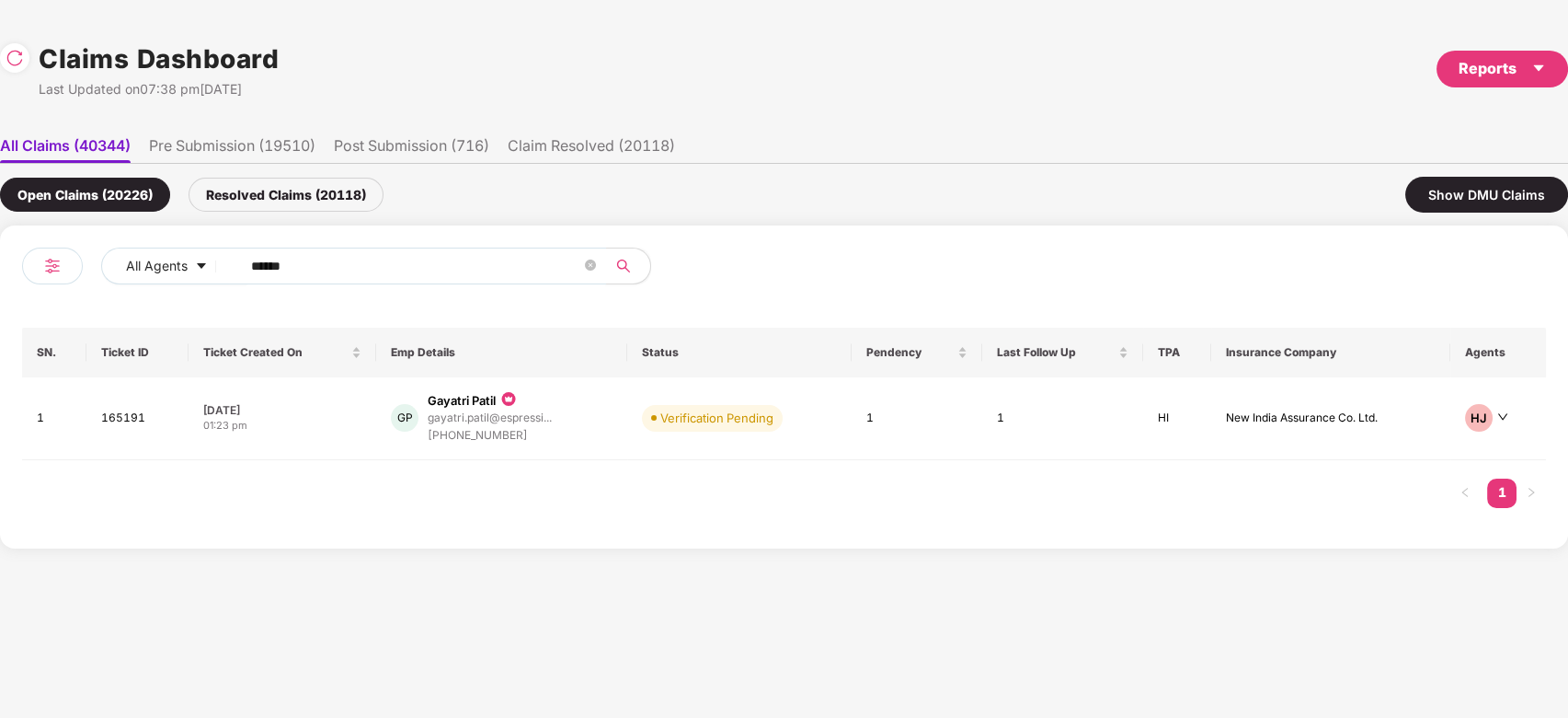
type input "******"
click at [537, 401] on div "Gayatri Patil" at bounding box center [489, 401] width 124 height 17
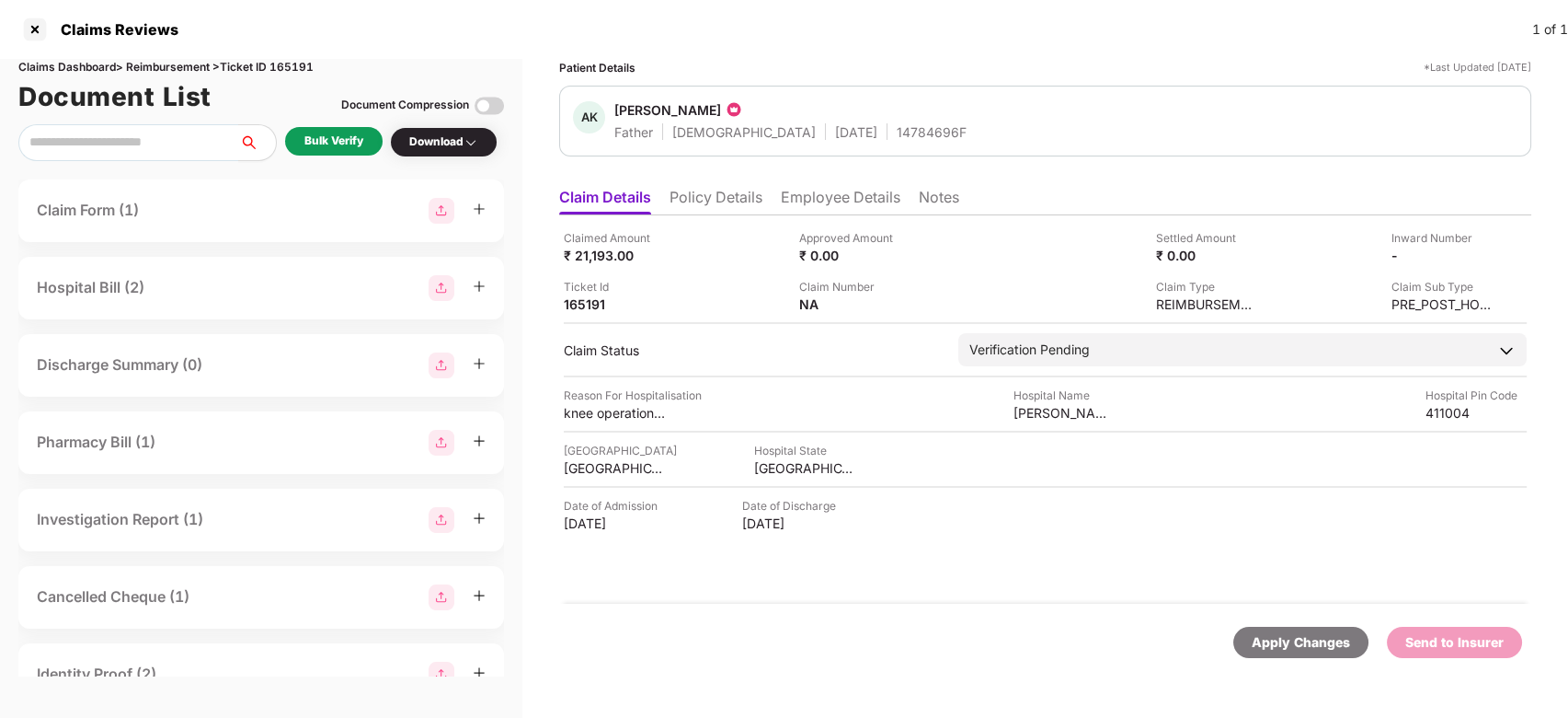
click at [695, 206] on li "Policy Details" at bounding box center [716, 201] width 92 height 27
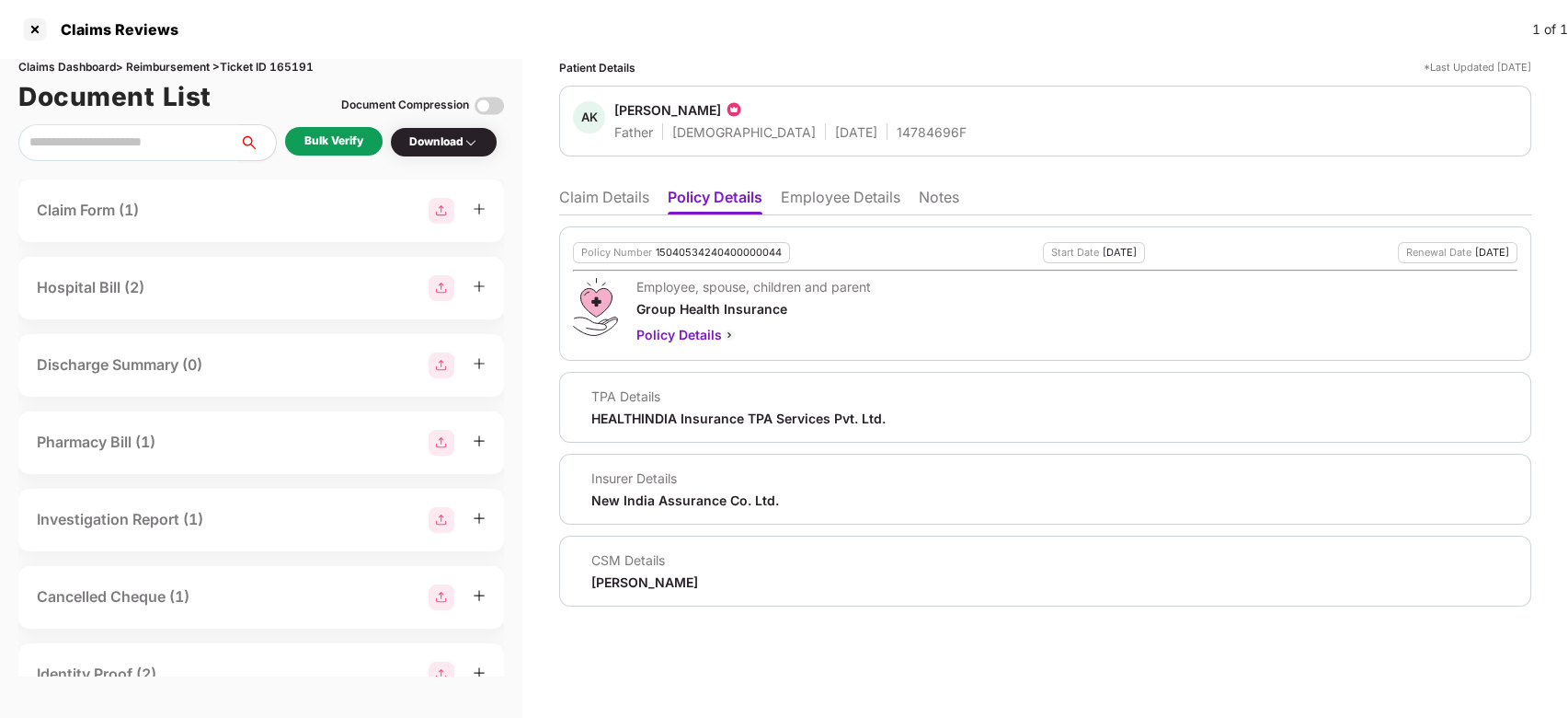
click at [613, 197] on li "Claim Details" at bounding box center [605, 201] width 91 height 27
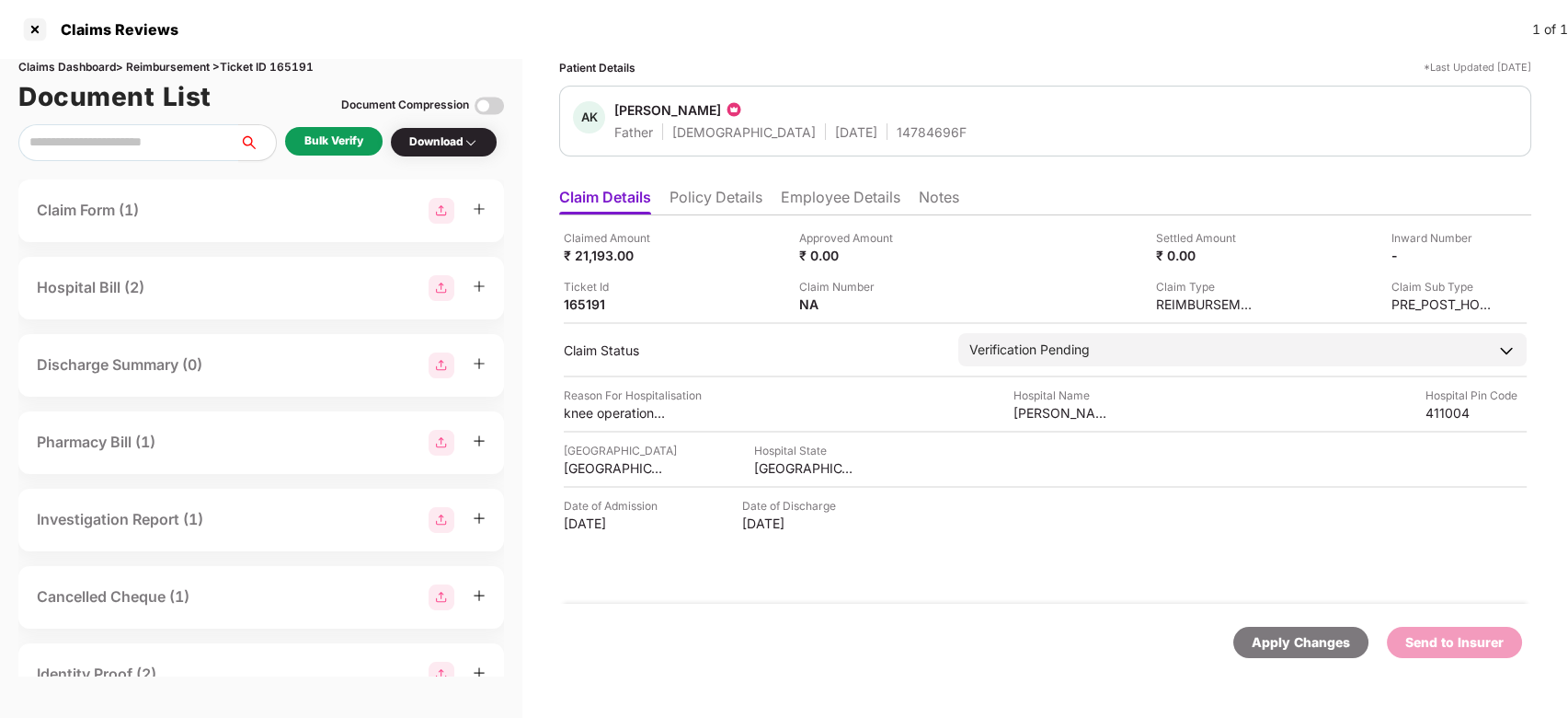
click at [723, 186] on ul "Claim Details Policy Details Employee Details Notes" at bounding box center [1045, 197] width 972 height 37
click at [727, 192] on li "Policy Details" at bounding box center [716, 201] width 92 height 27
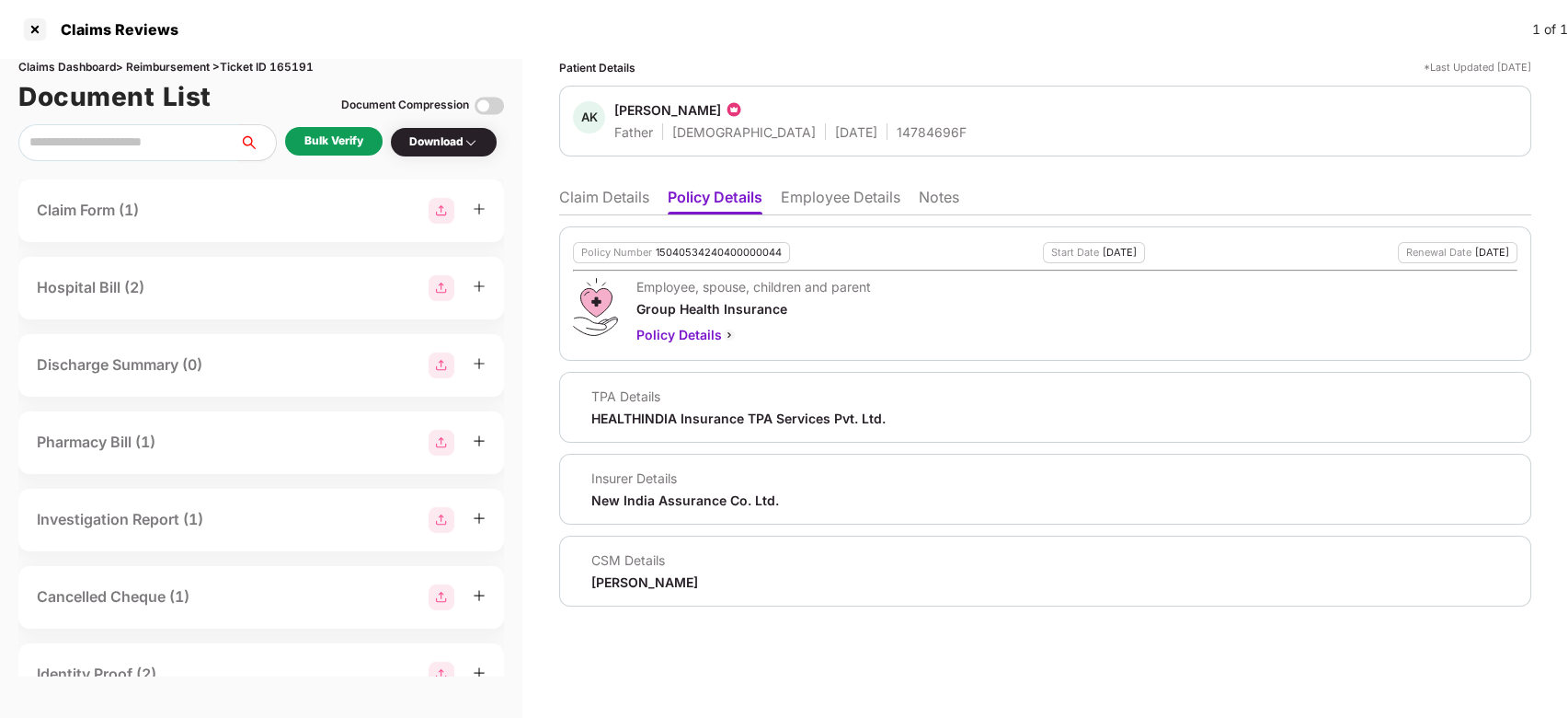
click at [578, 217] on div "Policy Number 15040534240400000044 Start Date [DATE] Renewal Date [DATE] Employ…" at bounding box center [1045, 411] width 972 height 391
click at [590, 210] on li "Claim Details" at bounding box center [605, 201] width 91 height 27
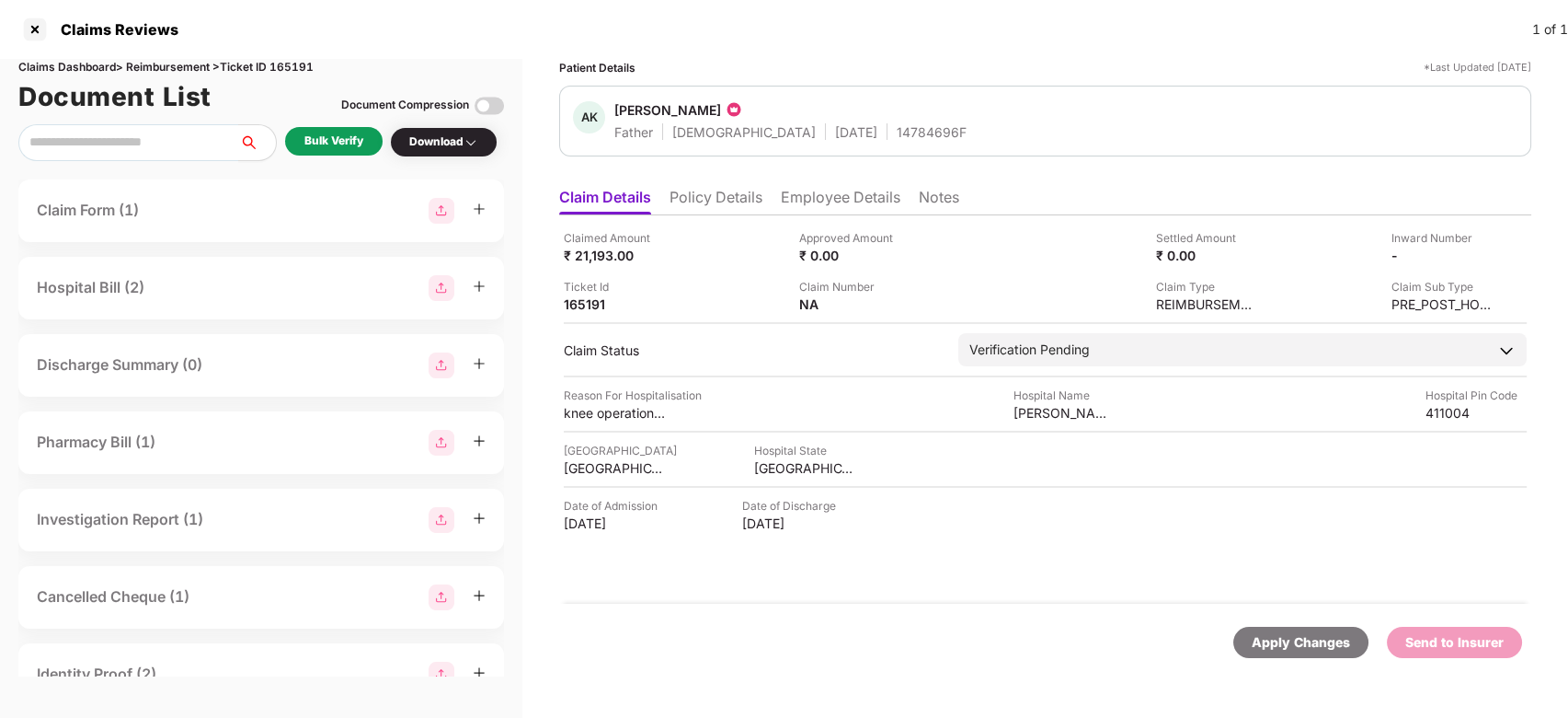
click at [345, 146] on div "Bulk Verify" at bounding box center [333, 141] width 59 height 17
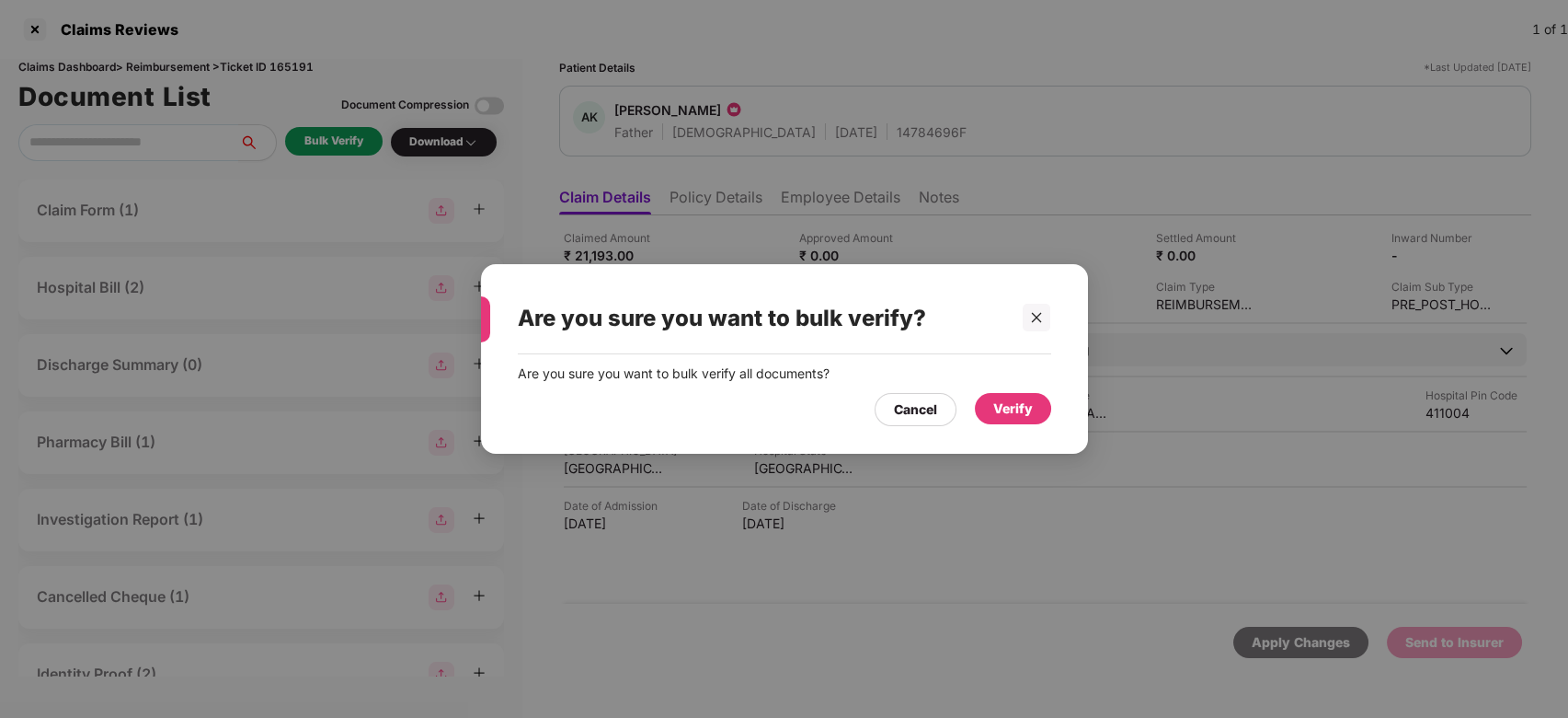
click at [1001, 412] on div "Verify" at bounding box center [1012, 408] width 39 height 20
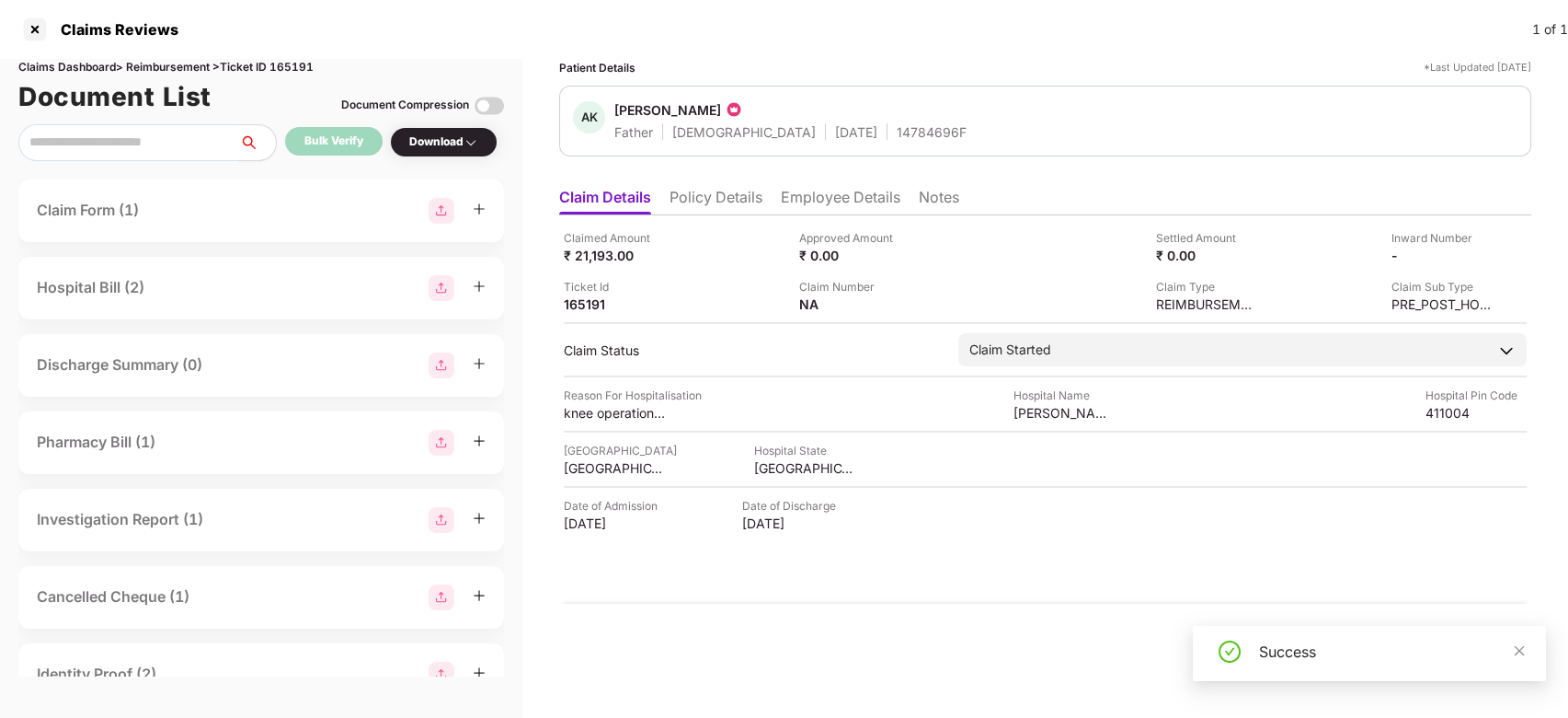
click at [493, 108] on img at bounding box center [489, 106] width 30 height 30
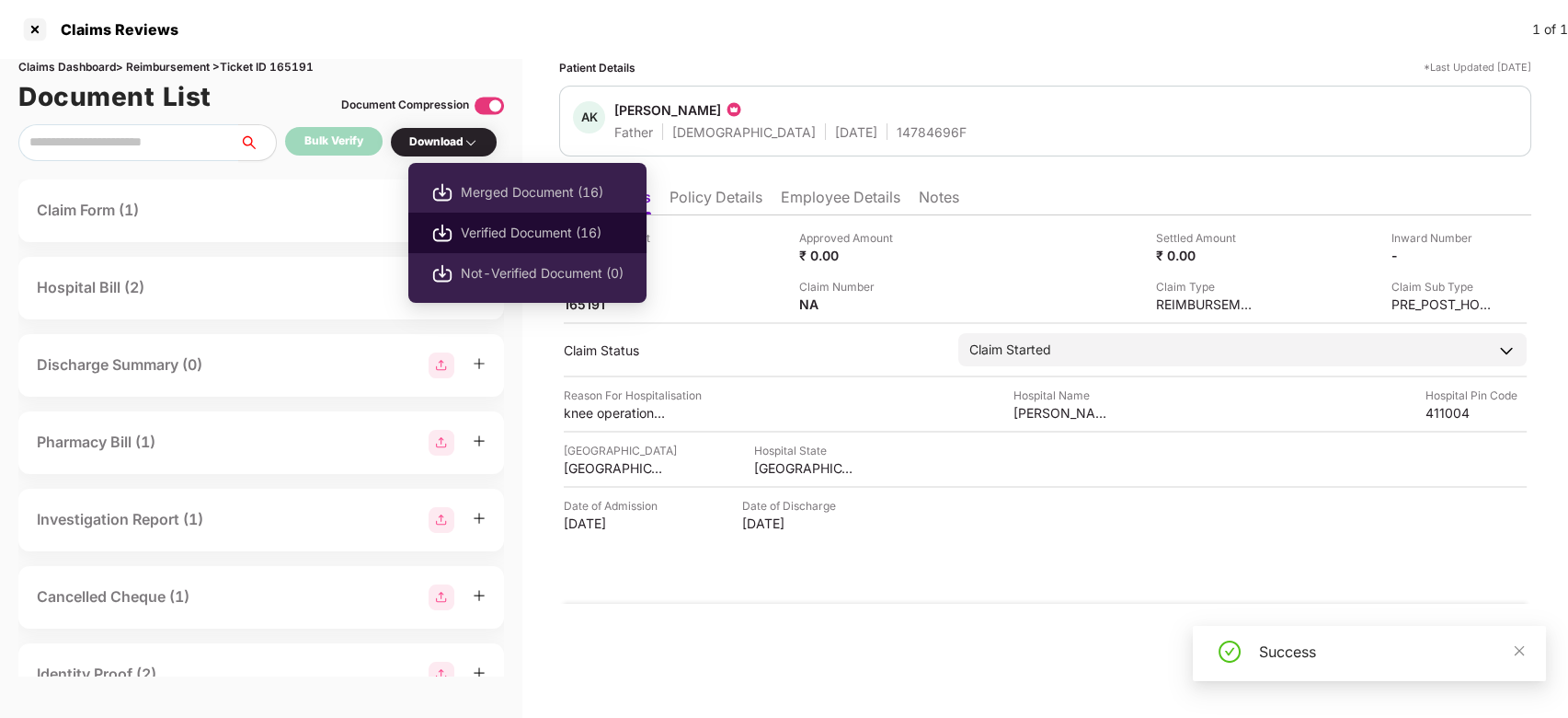
click at [518, 242] on span "Verified Document (16)" at bounding box center [541, 232] width 163 height 20
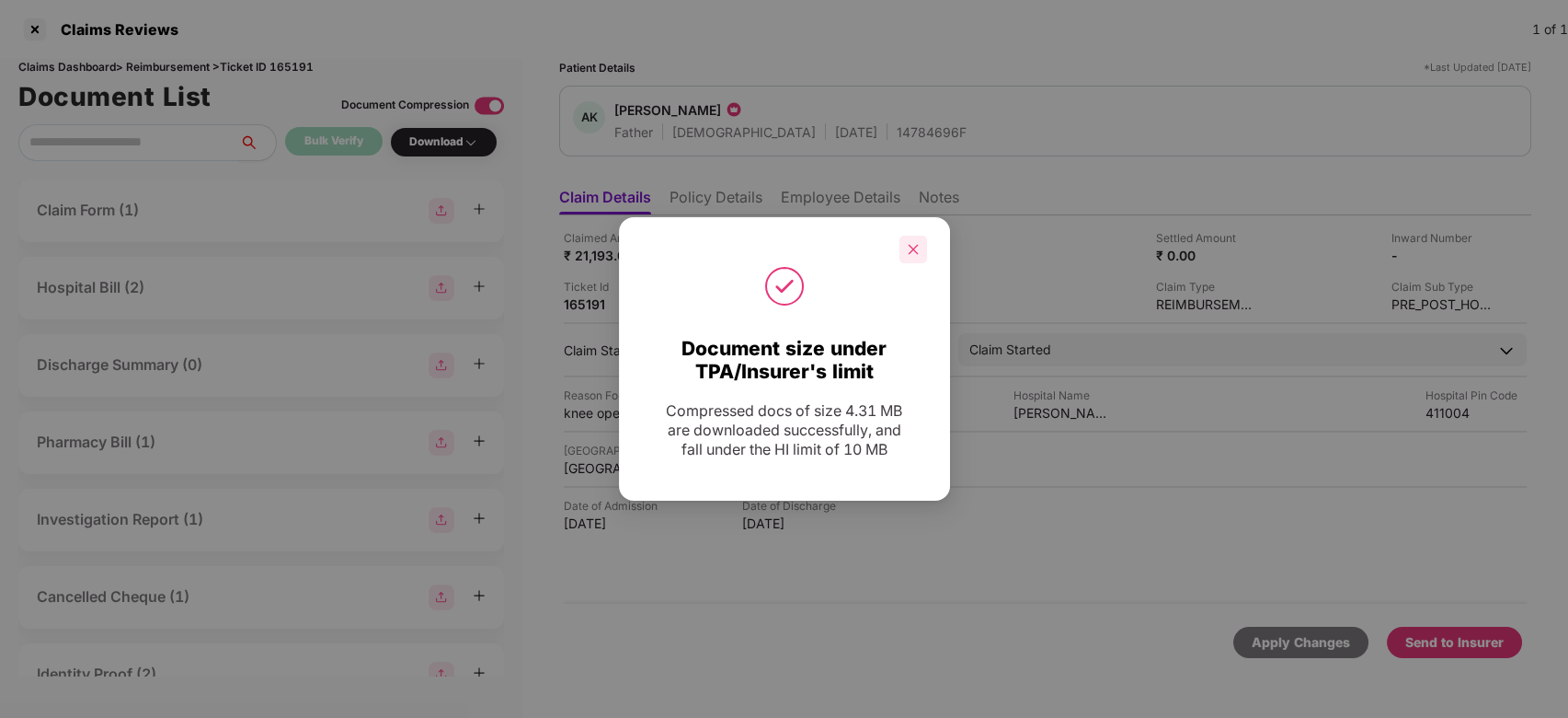
click at [920, 254] on div at bounding box center [913, 249] width 28 height 28
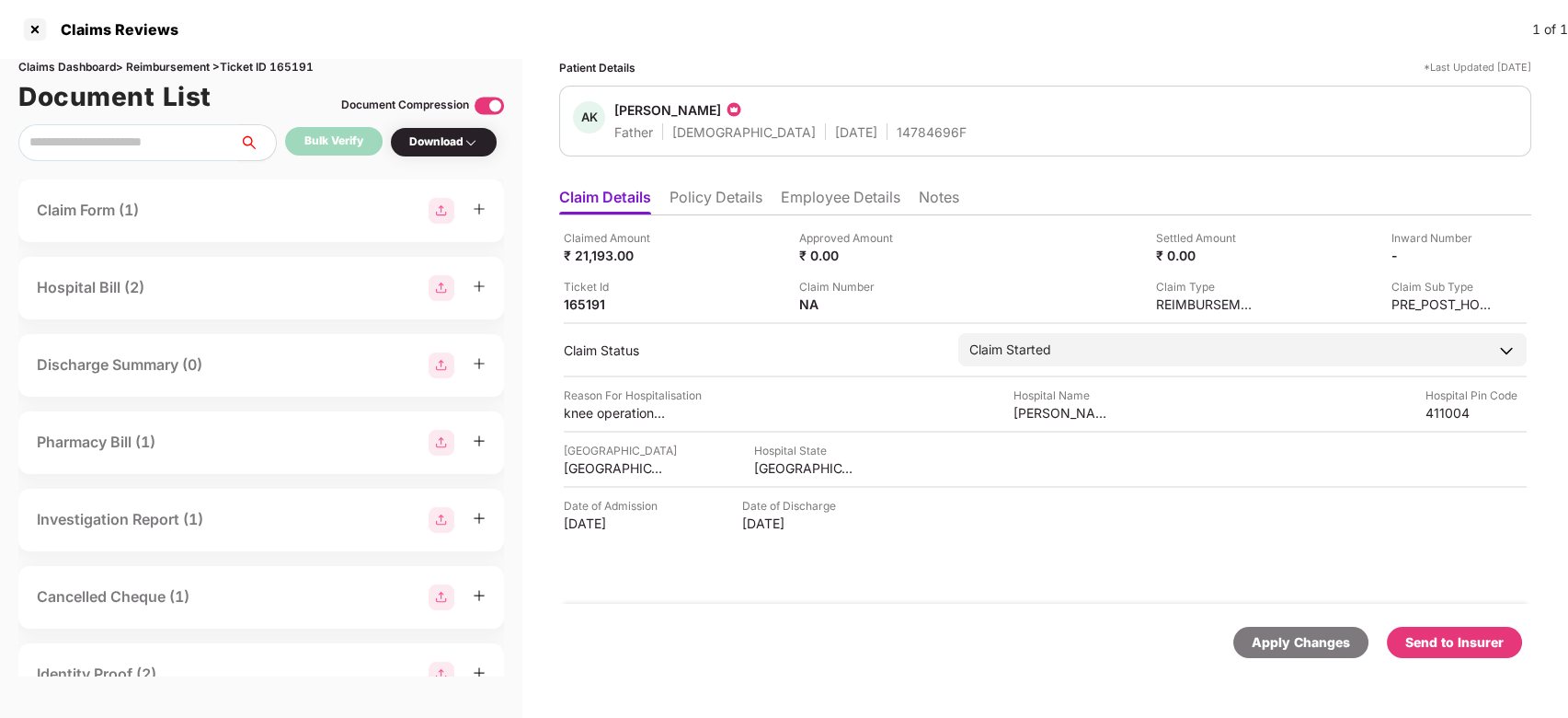
click at [1422, 626] on div "Send to Insurer" at bounding box center [1454, 642] width 135 height 31
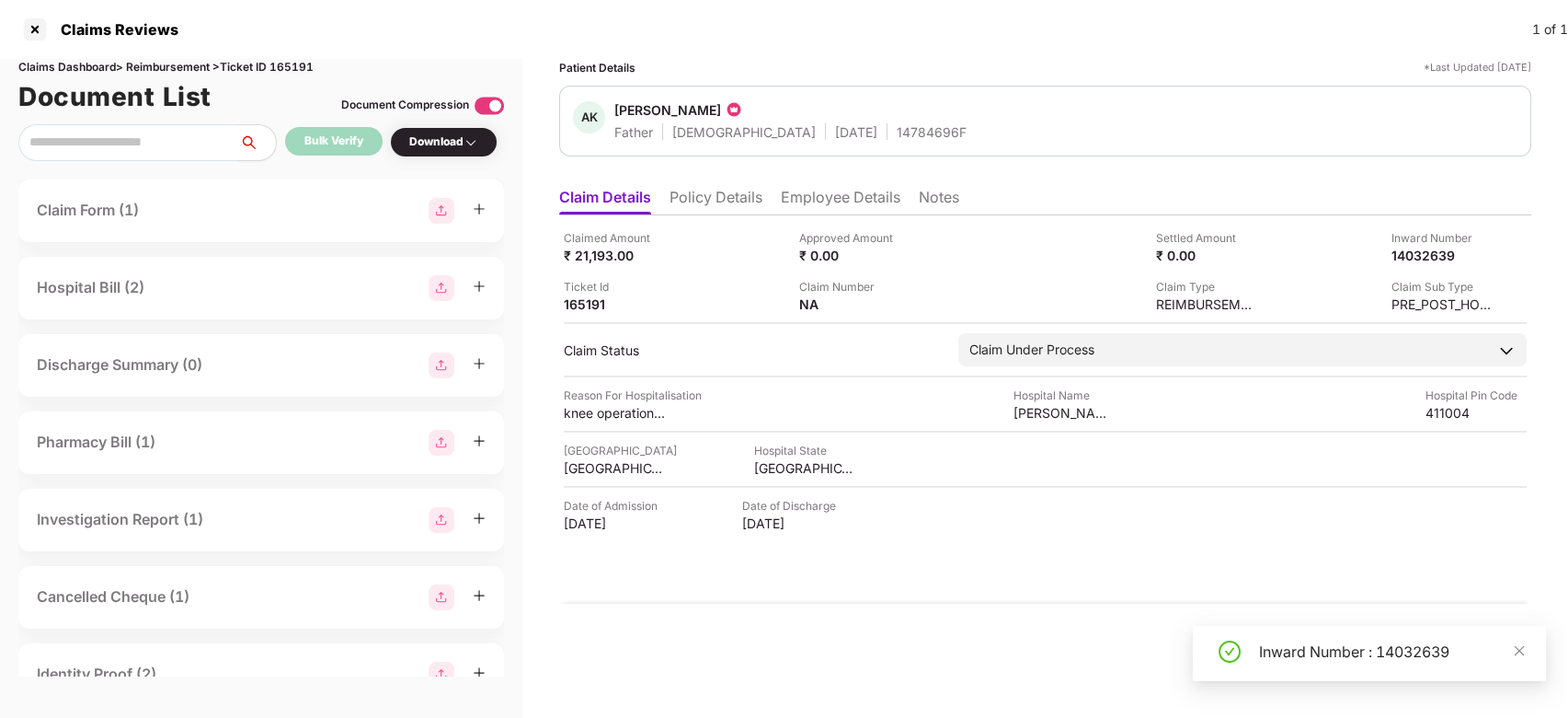
click at [796, 200] on li "Employee Details" at bounding box center [841, 201] width 119 height 27
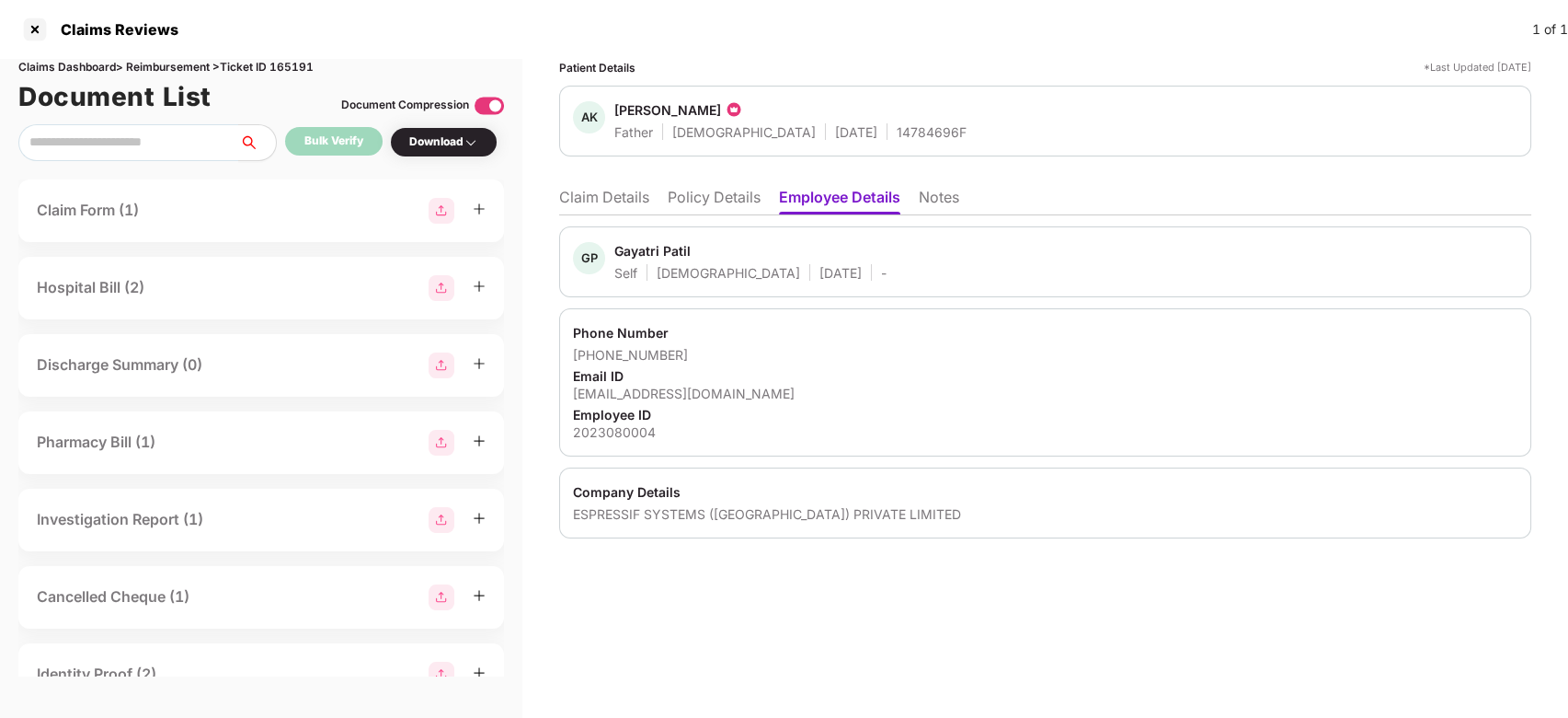
click at [614, 210] on li "Claim Details" at bounding box center [605, 201] width 91 height 27
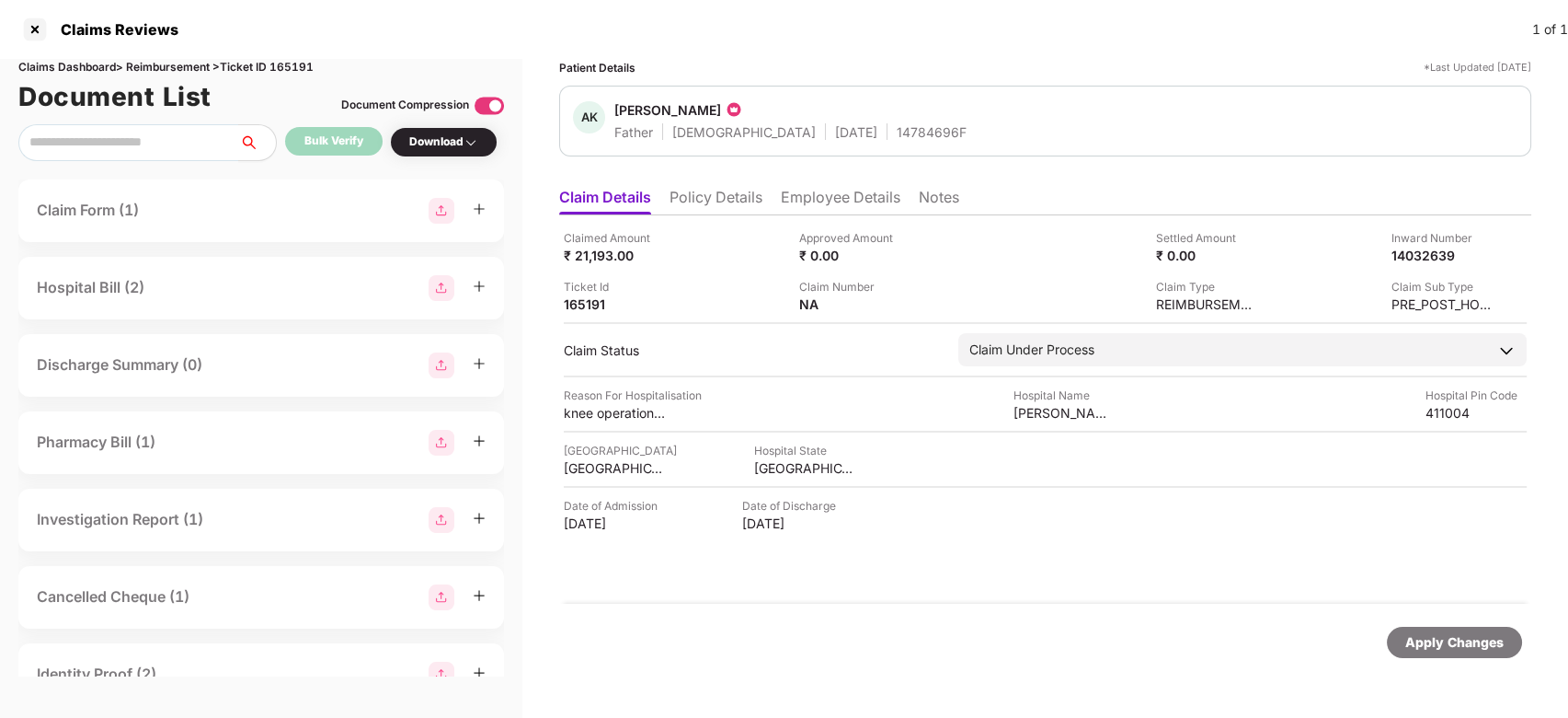
click at [825, 208] on li "Employee Details" at bounding box center [841, 201] width 119 height 27
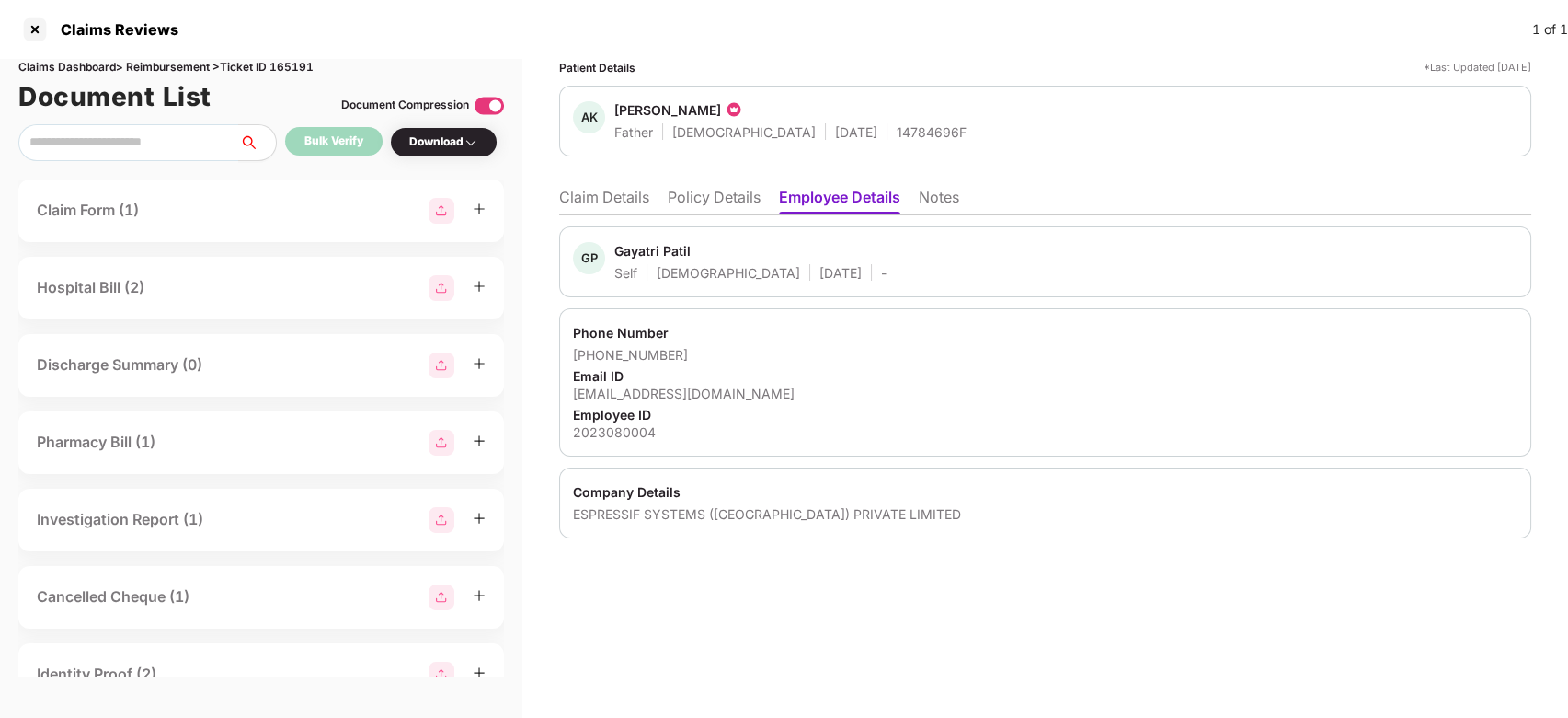
click at [625, 194] on li "Claim Details" at bounding box center [605, 201] width 91 height 27
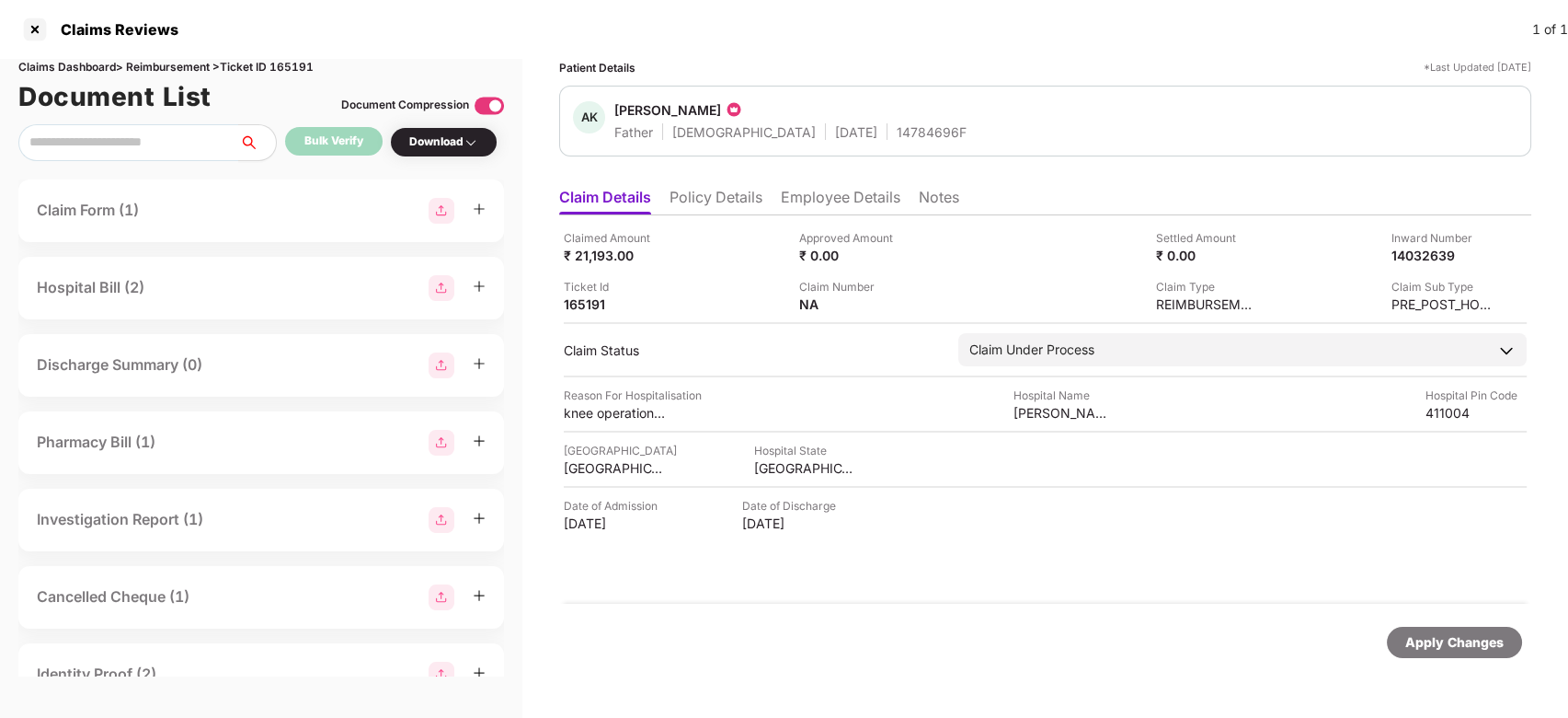
click at [801, 190] on li "Employee Details" at bounding box center [841, 201] width 119 height 27
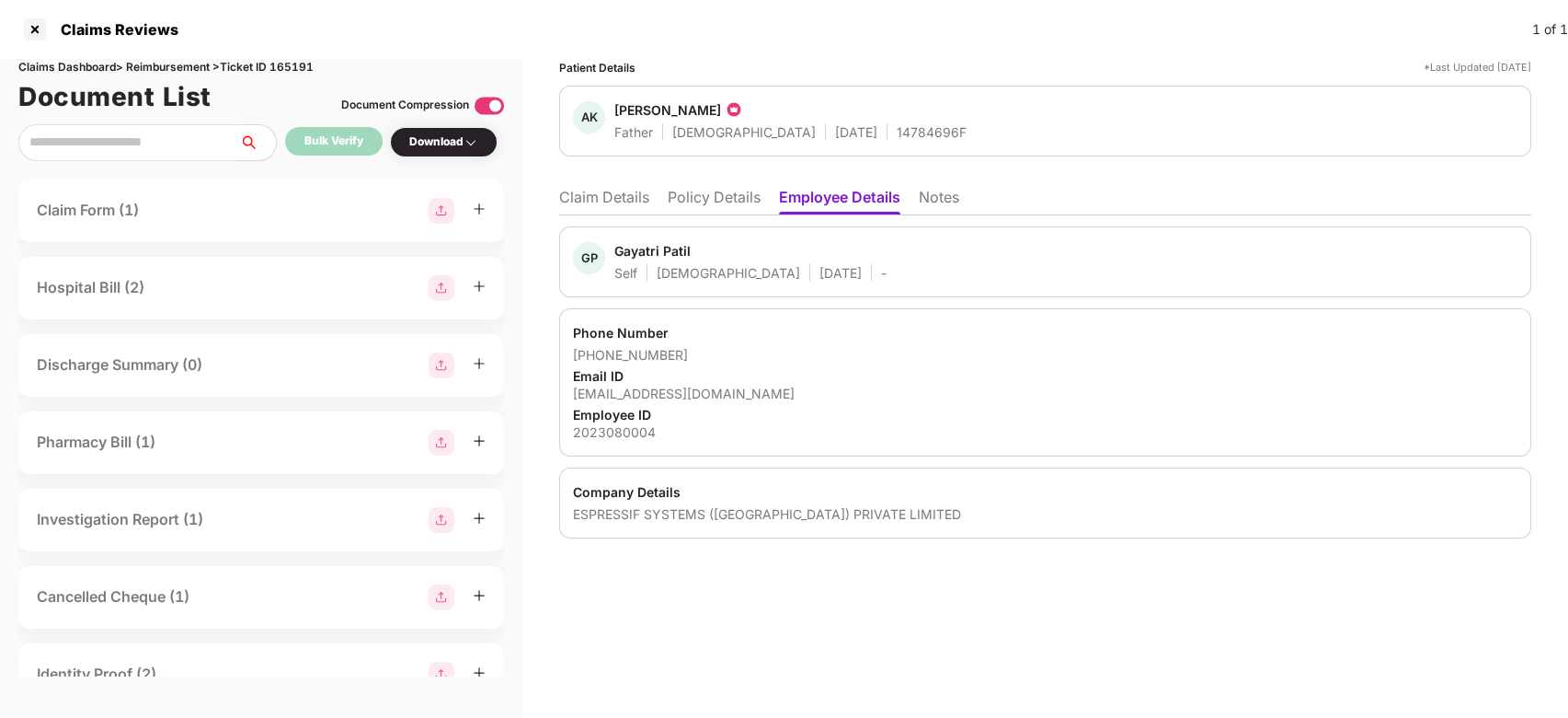
click at [897, 130] on div "14784696F" at bounding box center [931, 132] width 70 height 17
click at [615, 202] on li "Claim Details" at bounding box center [605, 201] width 91 height 27
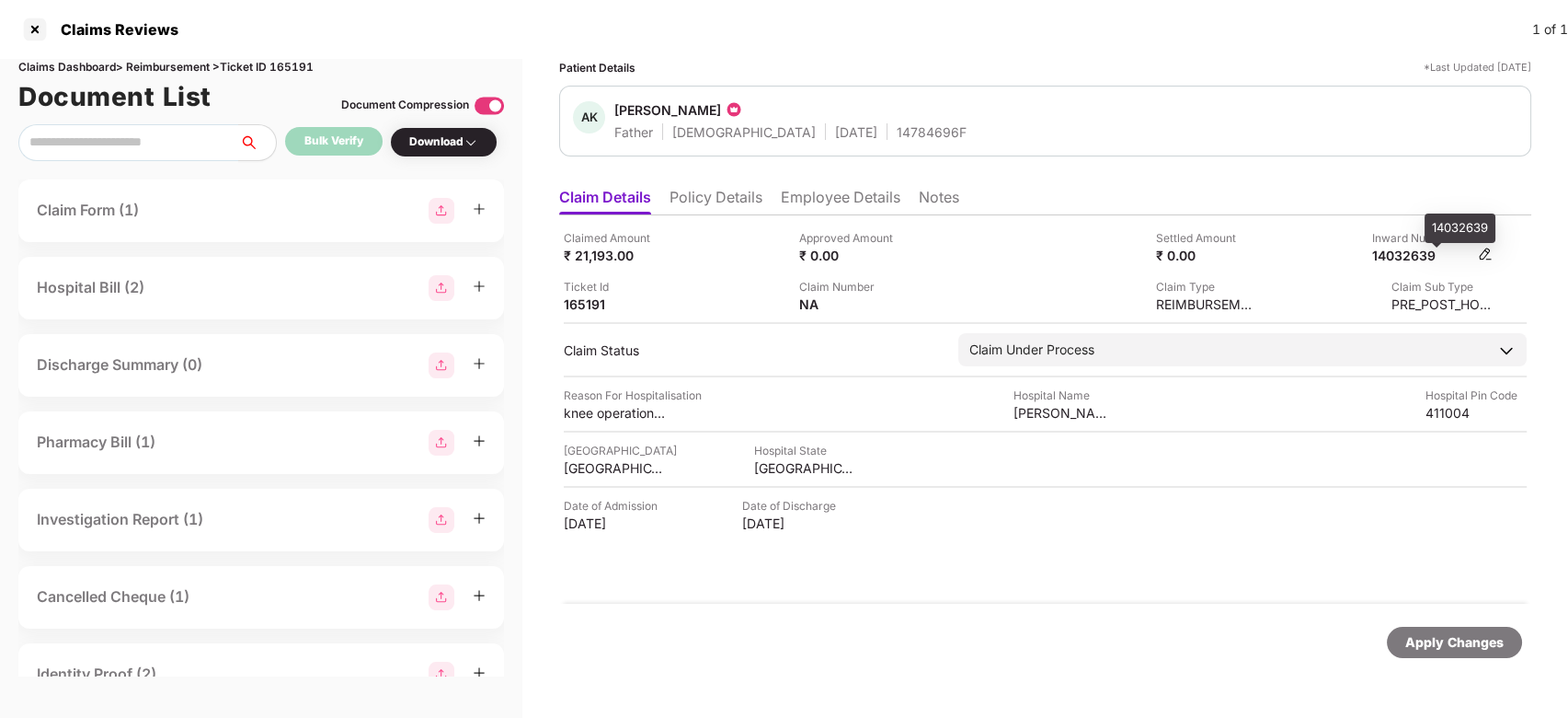
click at [1406, 262] on div "14032639" at bounding box center [1423, 255] width 101 height 17
copy div "14032639"
click at [1406, 262] on div "14032639" at bounding box center [1423, 255] width 101 height 17
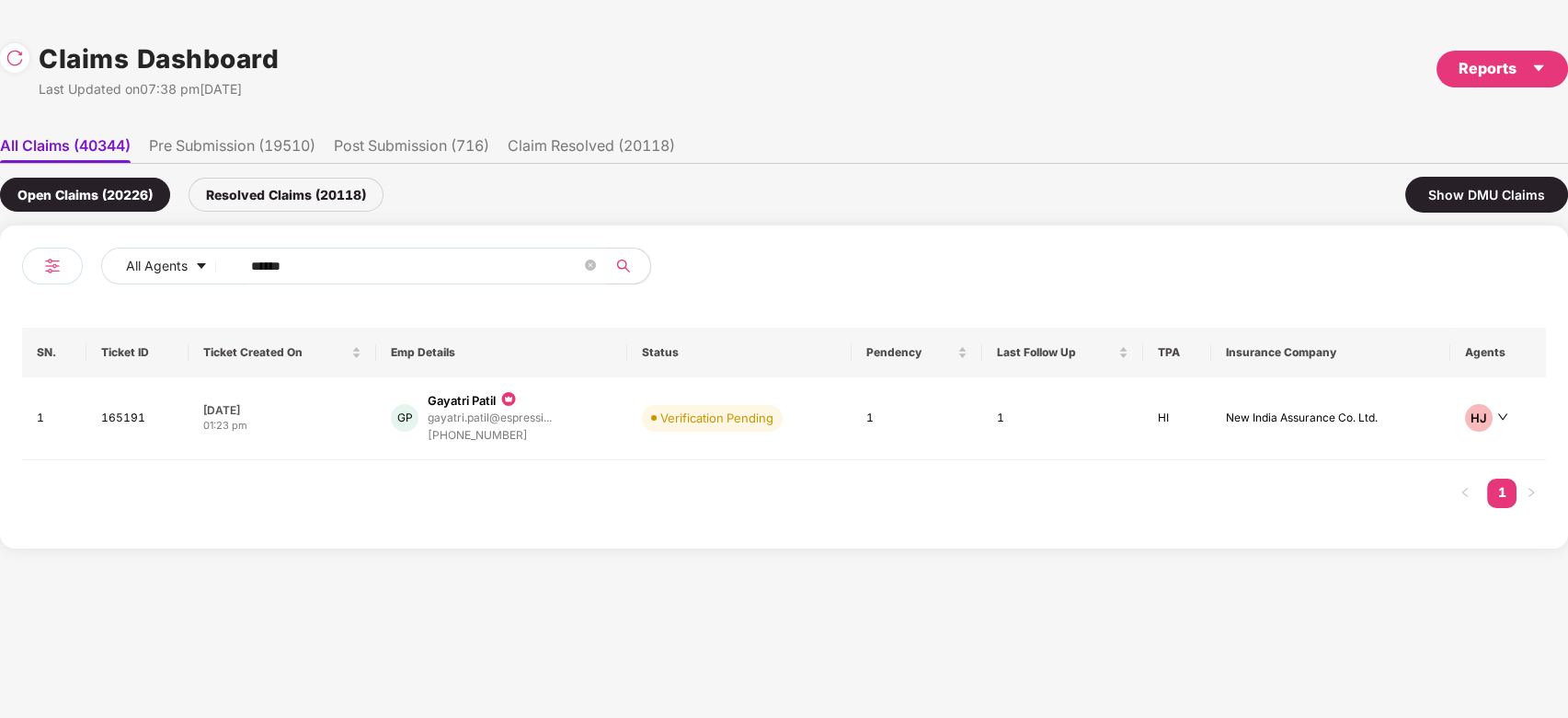
click at [399, 267] on input "******" at bounding box center [416, 266] width 330 height 28
paste input "text"
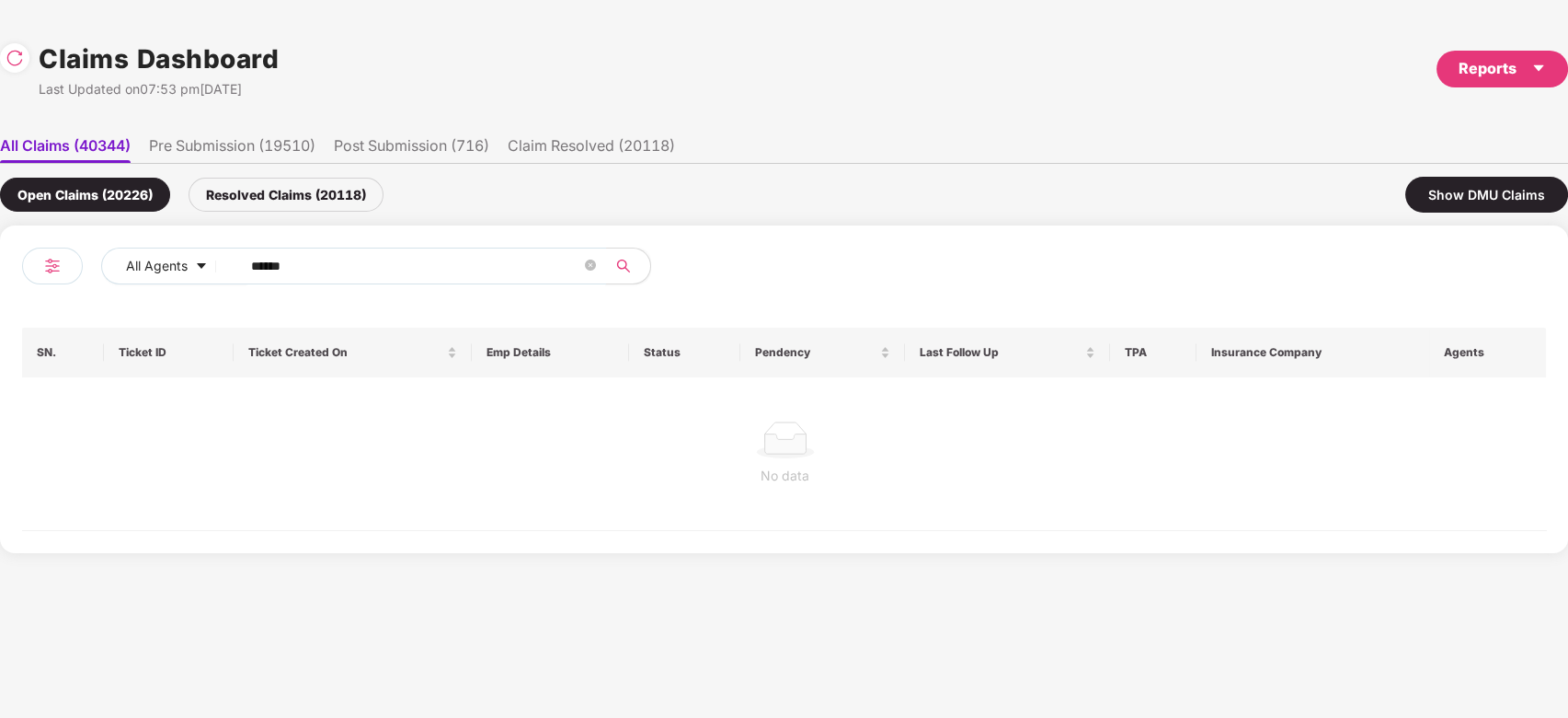
type input "******"
click at [563, 431] on div at bounding box center [784, 439] width 1496 height 37
drag, startPoint x: 279, startPoint y: 211, endPoint x: 279, endPoint y: 198, distance: 13.0
click at [279, 198] on div "Open Claims (20226) Resolved Claims (20118) Show DMU Claims" at bounding box center [784, 195] width 1568 height 62
click at [279, 198] on div "Resolved Claims (20118)" at bounding box center [286, 194] width 195 height 34
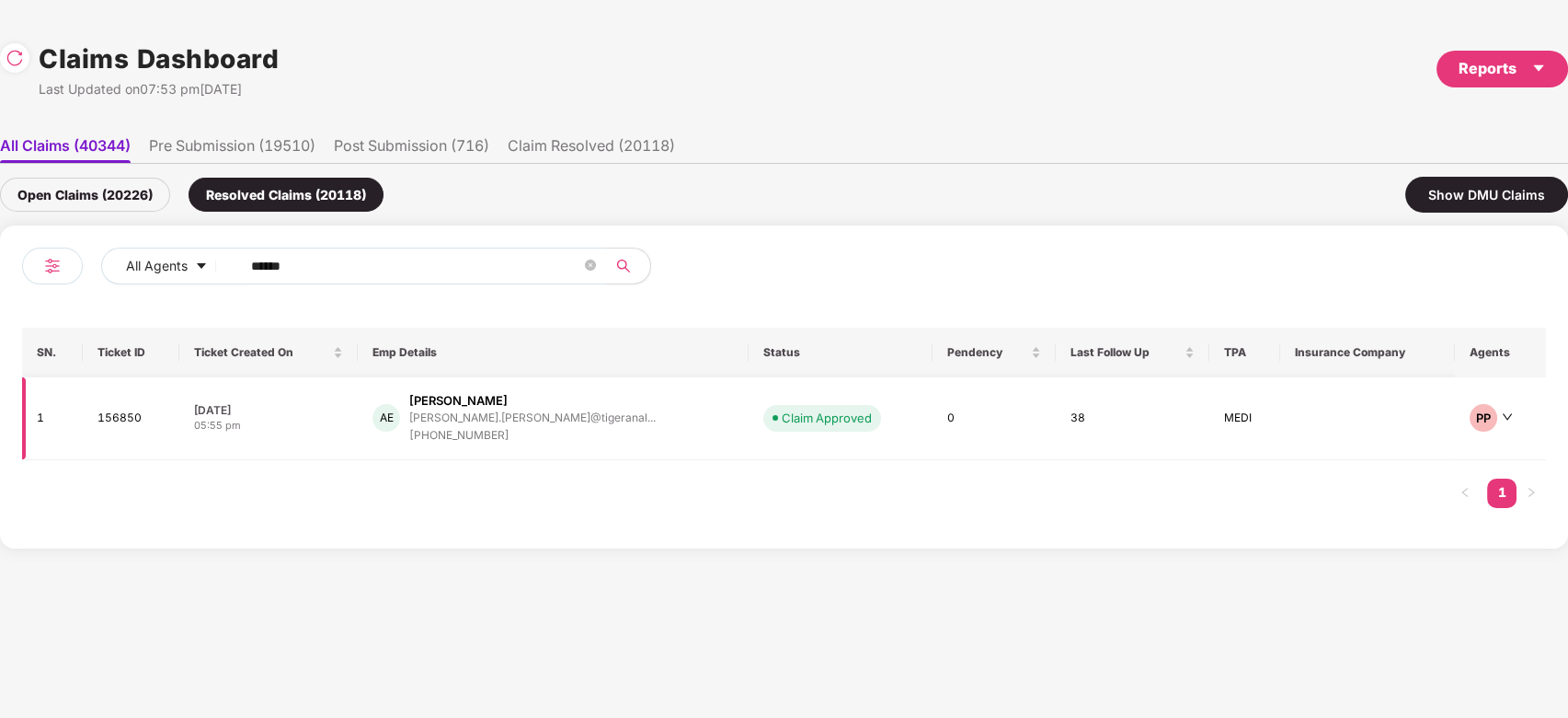
click at [619, 392] on div "AE [PERSON_NAME] [PERSON_NAME].[PERSON_NAME]@tigeranal... [PHONE_NUMBER]" at bounding box center [553, 418] width 361 height 52
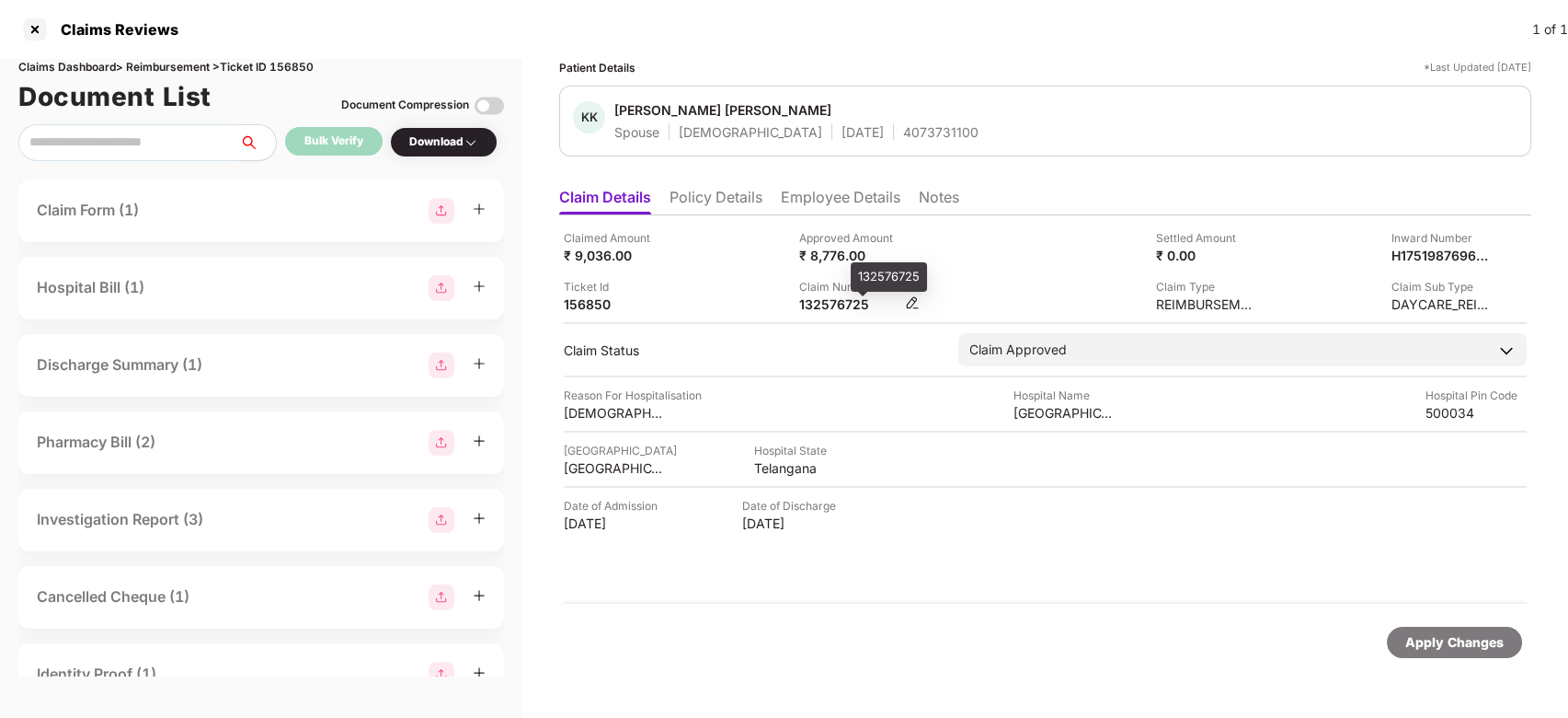
click at [840, 309] on div "132576725" at bounding box center [849, 304] width 101 height 17
copy div "132576725"
click at [840, 309] on div "132576725" at bounding box center [849, 304] width 101 height 17
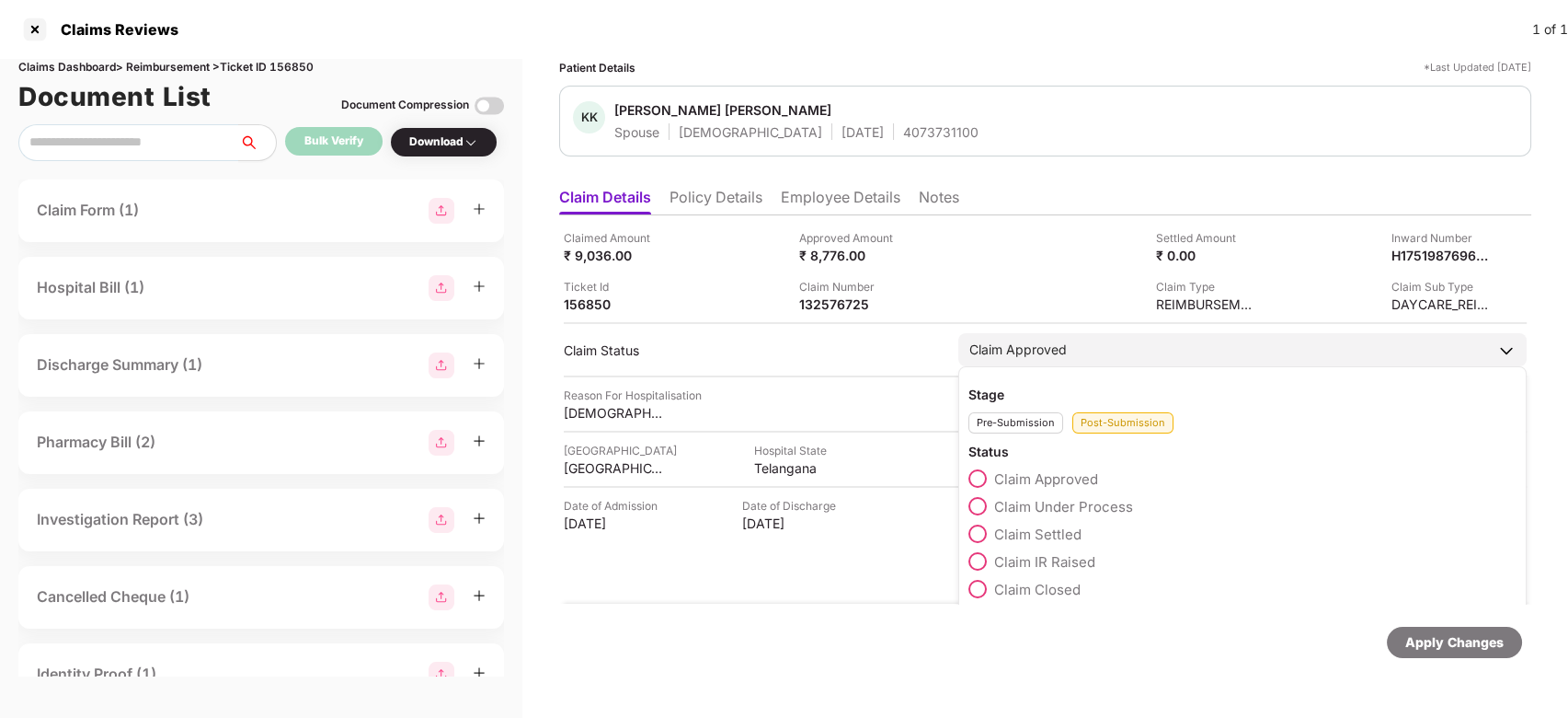
click at [1040, 527] on span "Claim Settled" at bounding box center [1037, 534] width 88 height 17
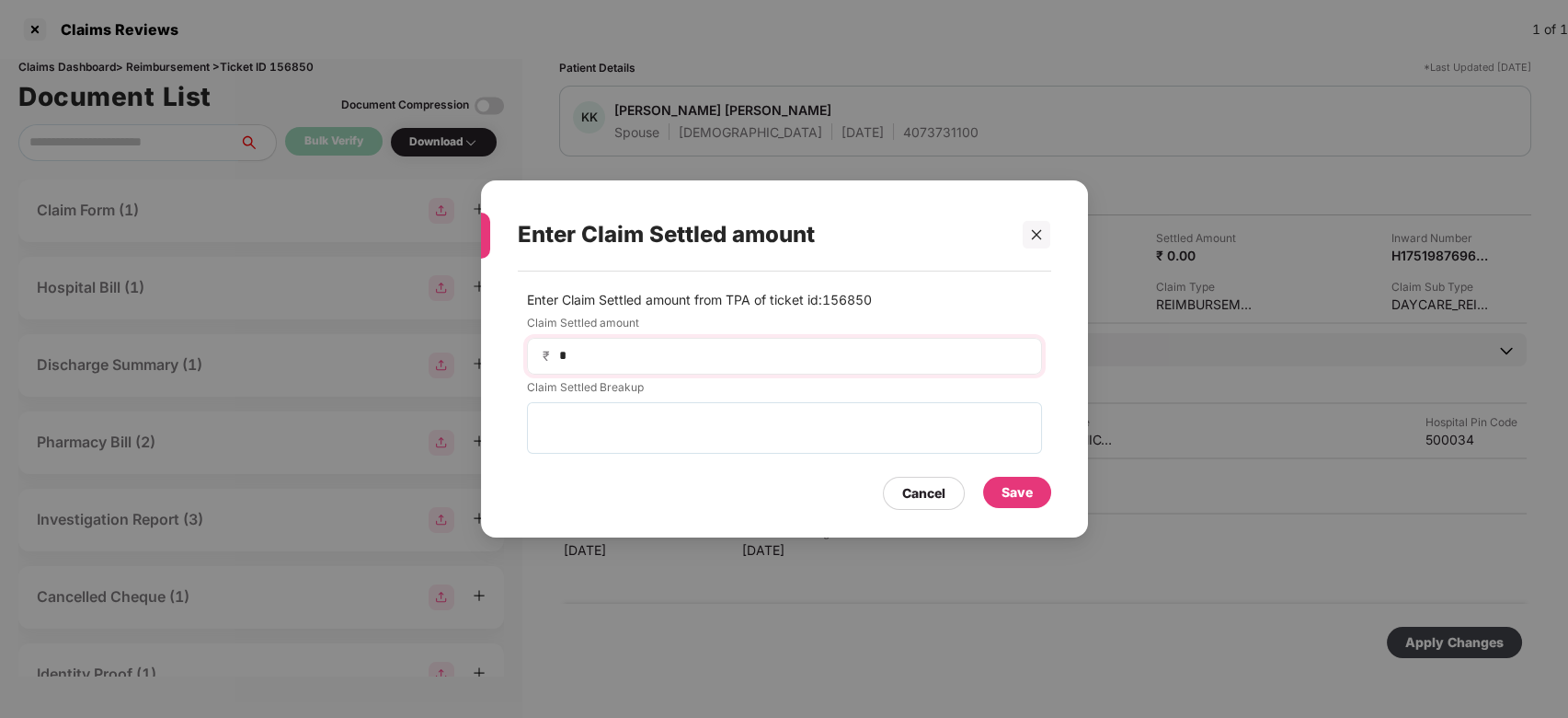
click at [859, 343] on div "₹ *" at bounding box center [784, 356] width 515 height 37
click at [795, 373] on div "₹ *" at bounding box center [784, 356] width 515 height 37
click at [789, 354] on input "*" at bounding box center [792, 356] width 469 height 19
type input "****"
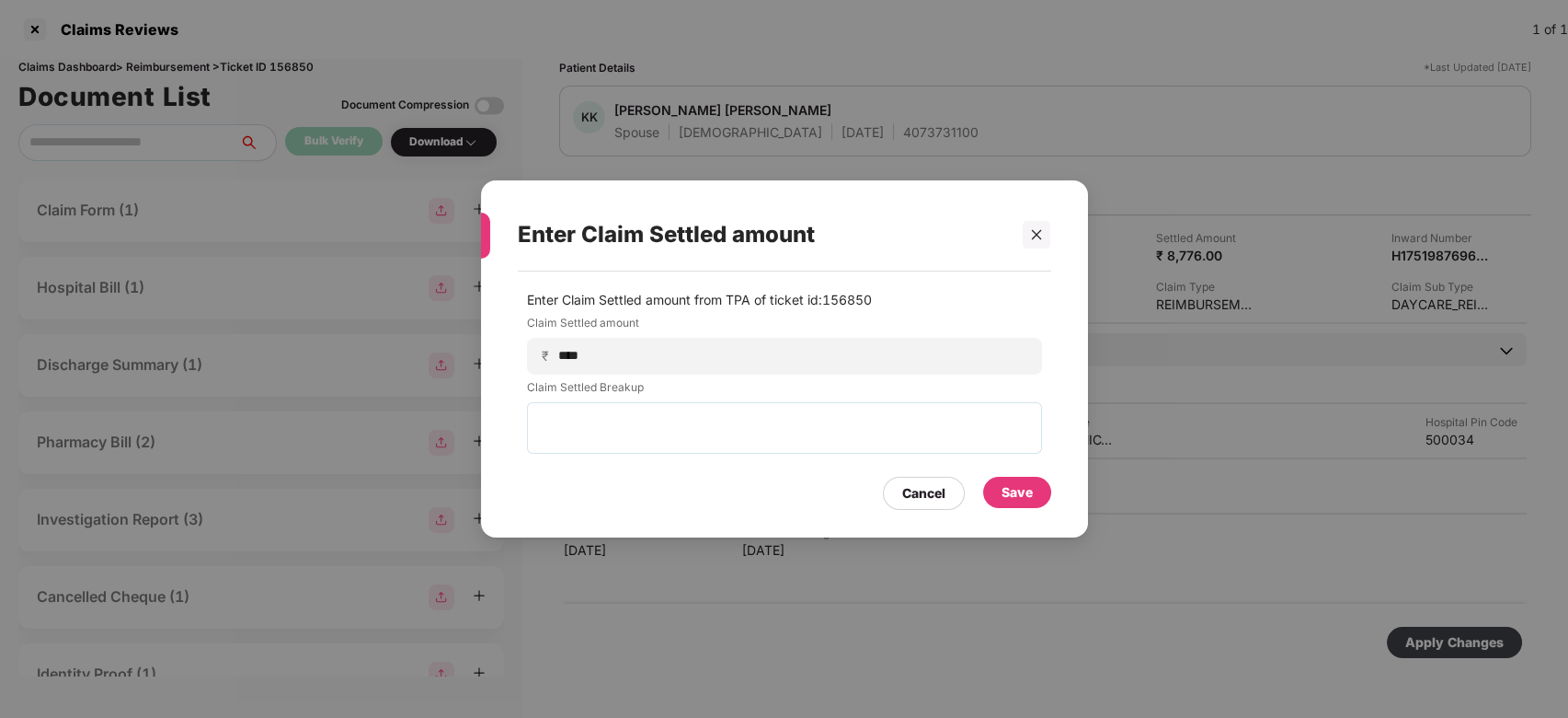
click at [1030, 481] on div "Save" at bounding box center [1017, 492] width 68 height 31
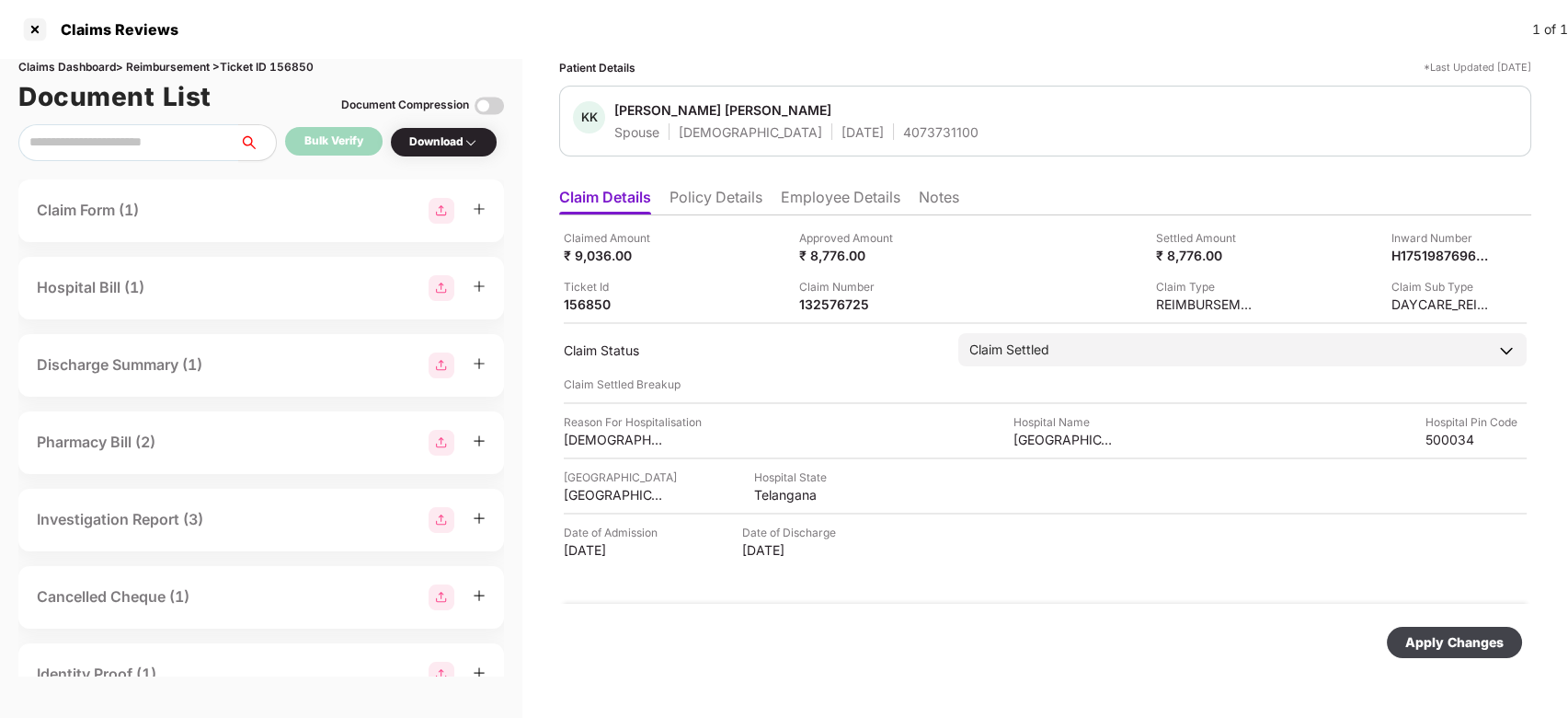
click at [1412, 641] on div "Apply Changes" at bounding box center [1454, 642] width 98 height 20
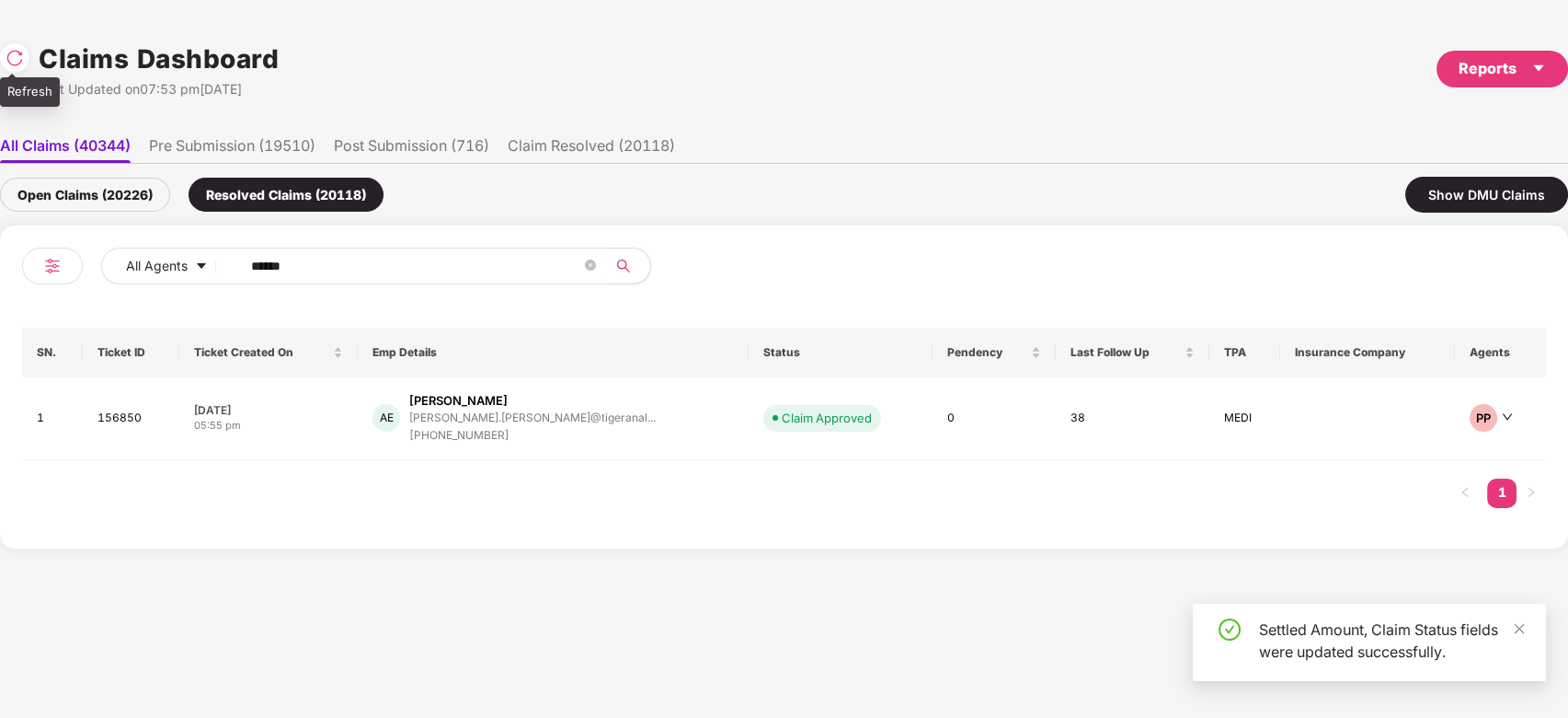
click at [14, 63] on img at bounding box center [14, 58] width 18 height 18
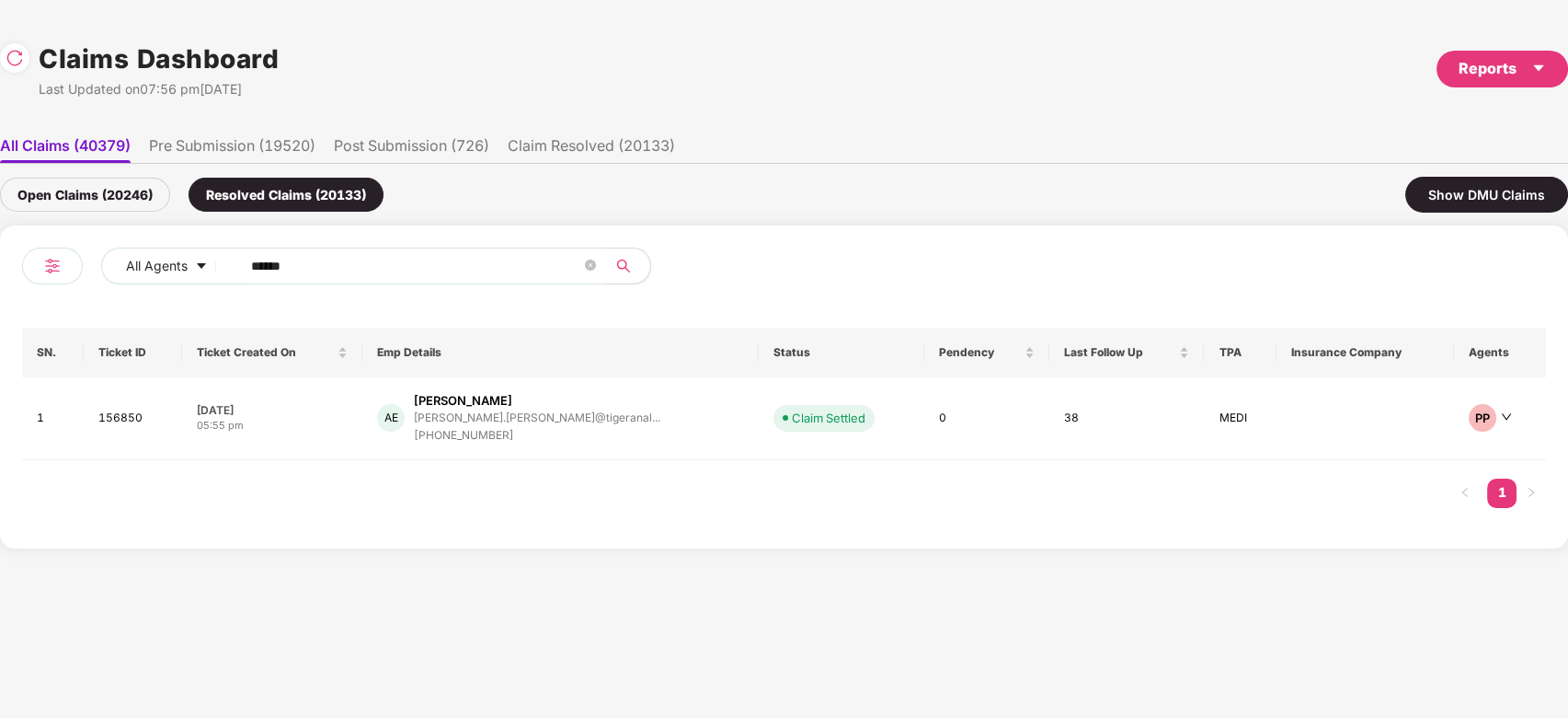
click at [21, 74] on div "Claims Dashboard Last Updated on 07:56 pm[DATE]" at bounding box center [139, 68] width 278 height 61
click at [15, 53] on img at bounding box center [14, 58] width 18 height 18
click at [177, 191] on div "Open Claims (20246) Resolved Claims (20134)" at bounding box center [192, 194] width 383 height 34
click at [146, 186] on div "Open Claims (20246)" at bounding box center [85, 194] width 170 height 34
